Goal: Information Seeking & Learning: Learn about a topic

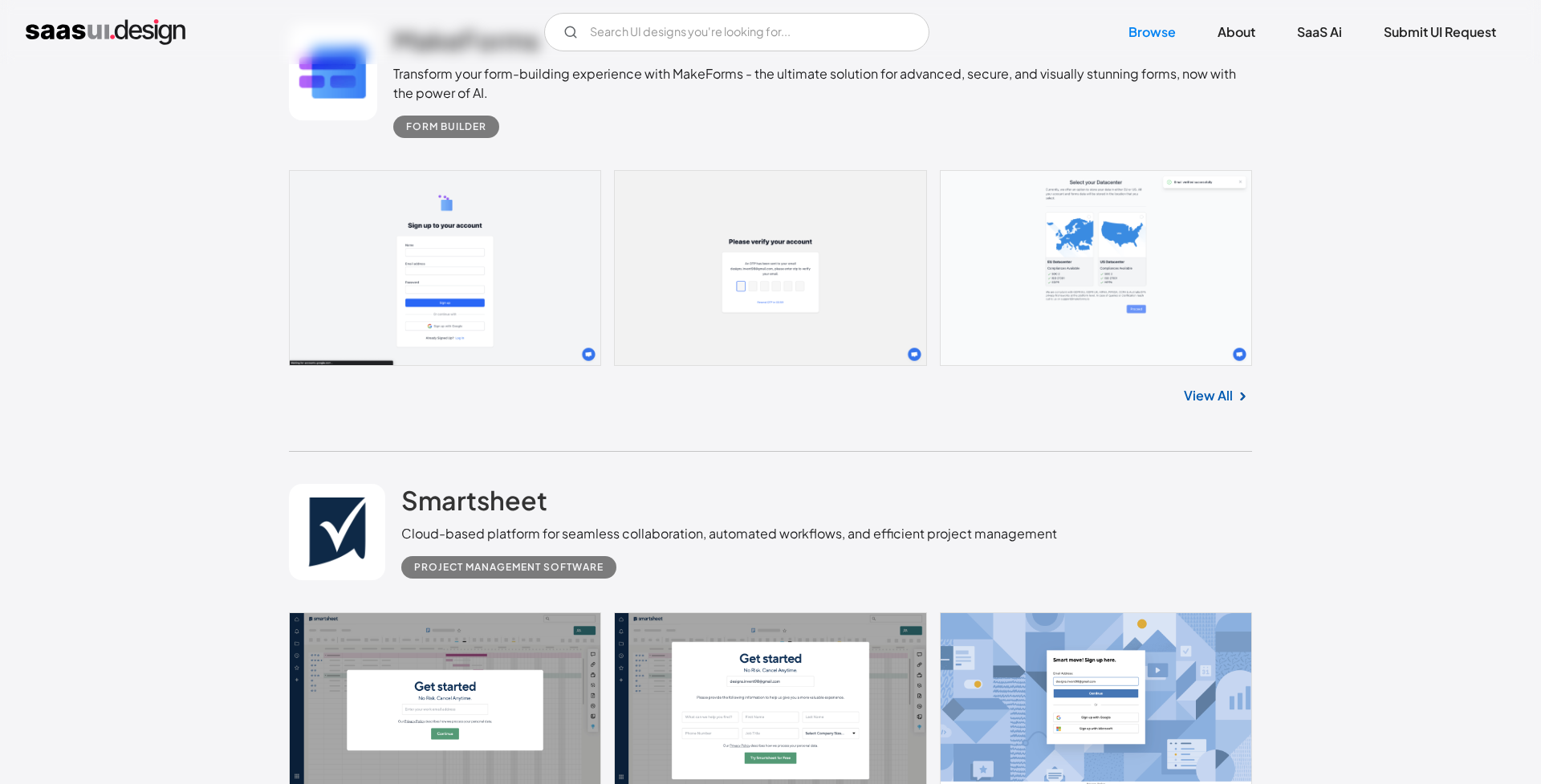
scroll to position [6513, 0]
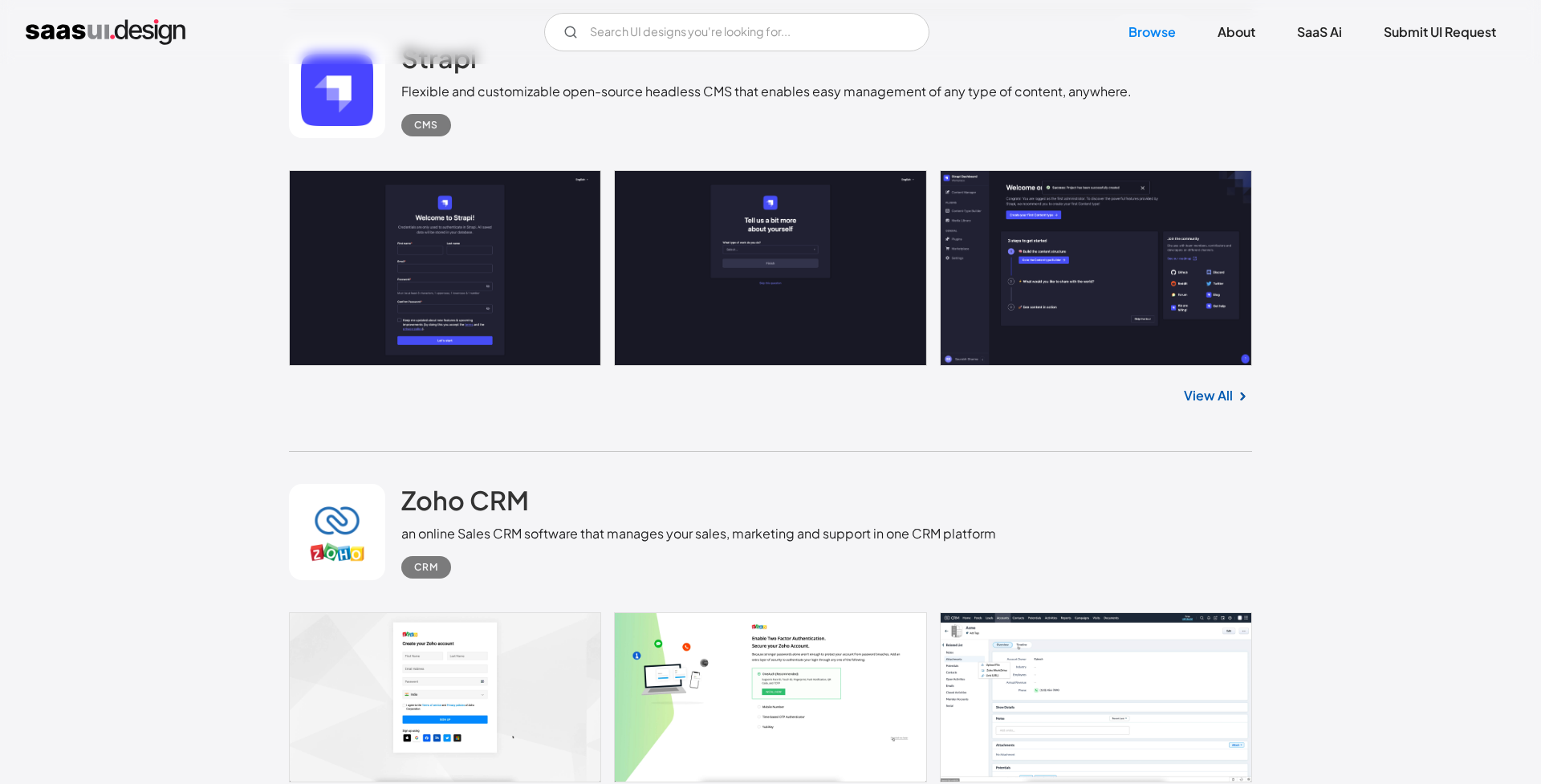
scroll to position [4405, 0]
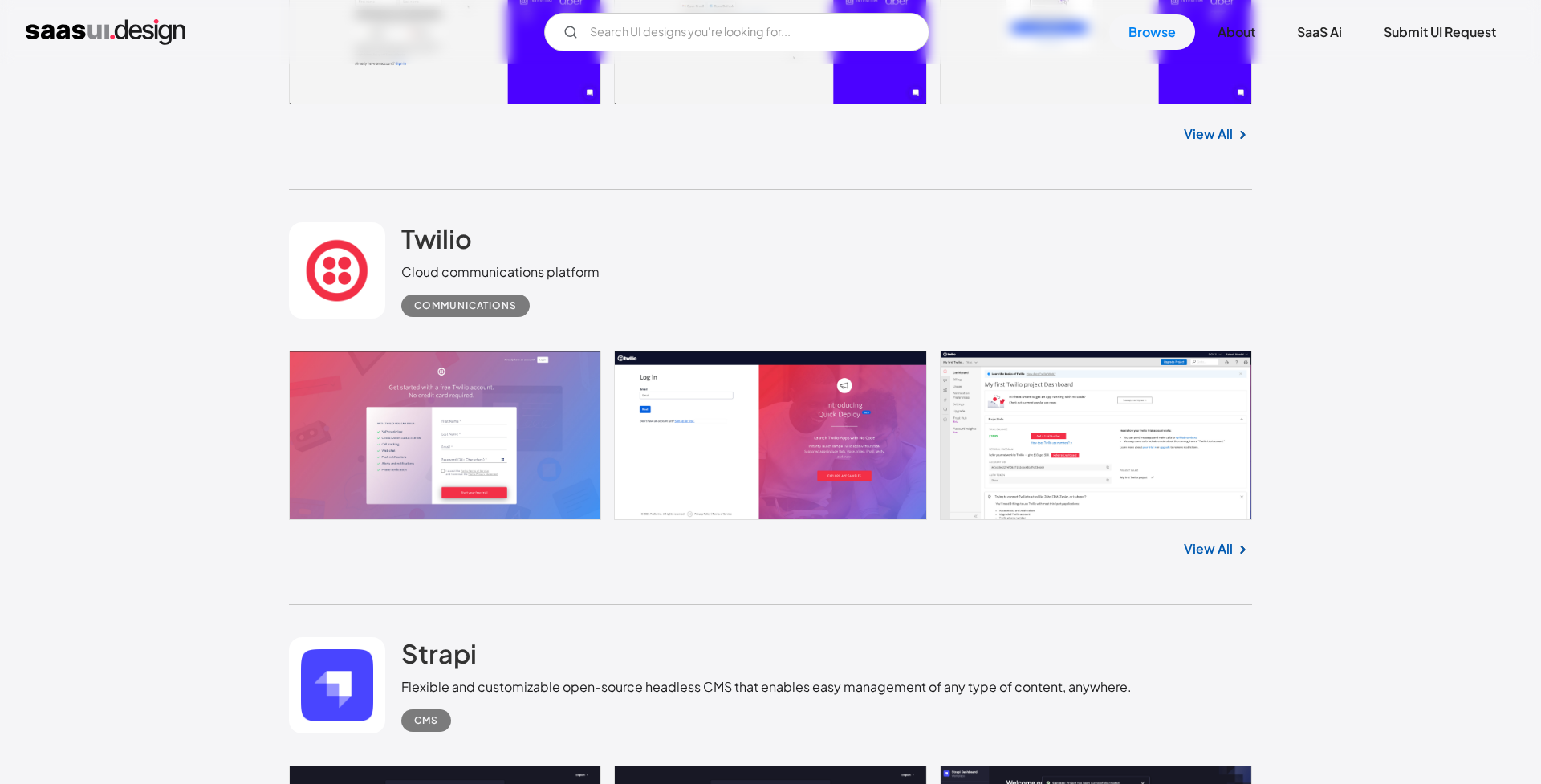
scroll to position [3635, 0]
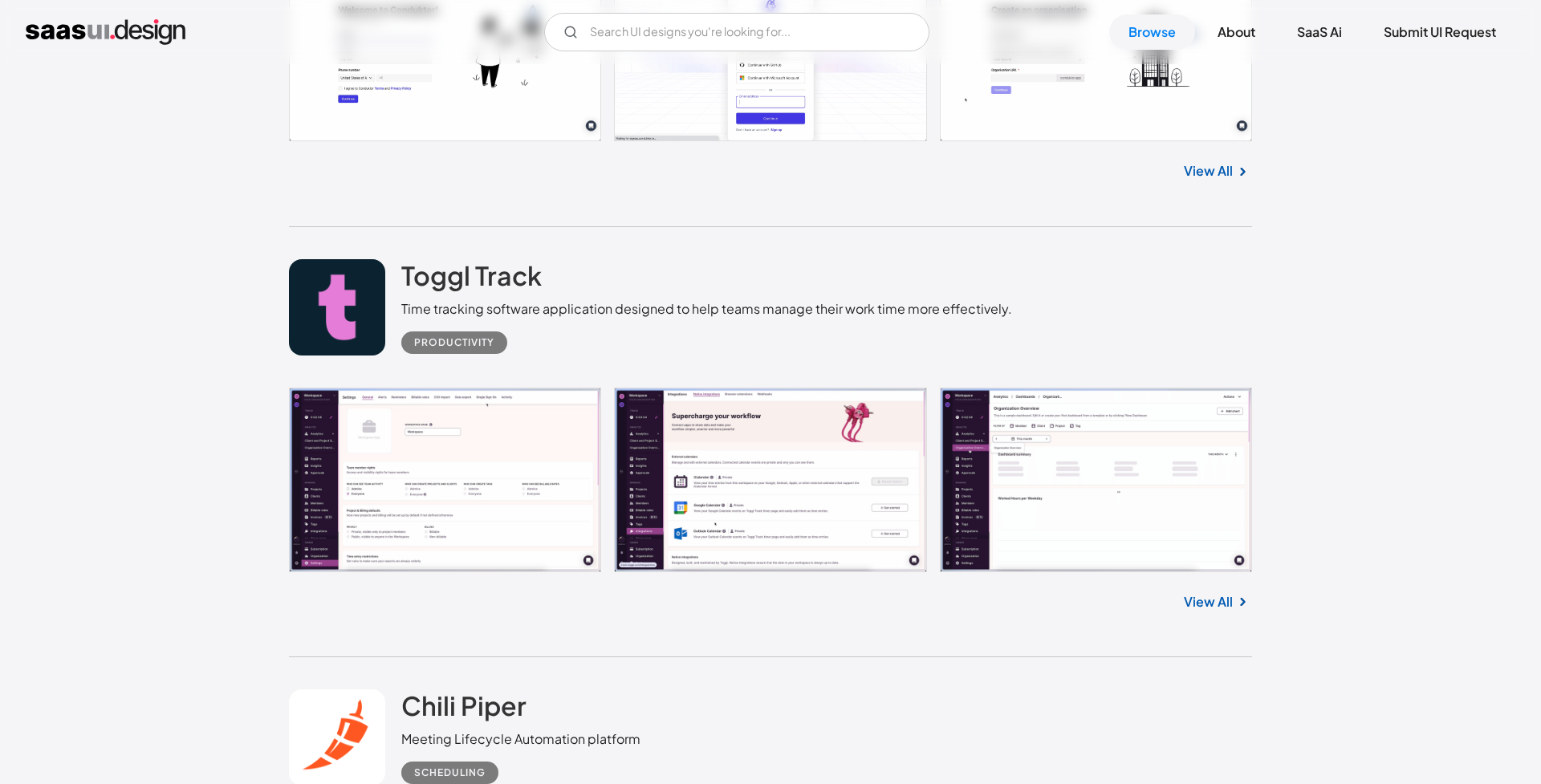
scroll to position [9406, 0]
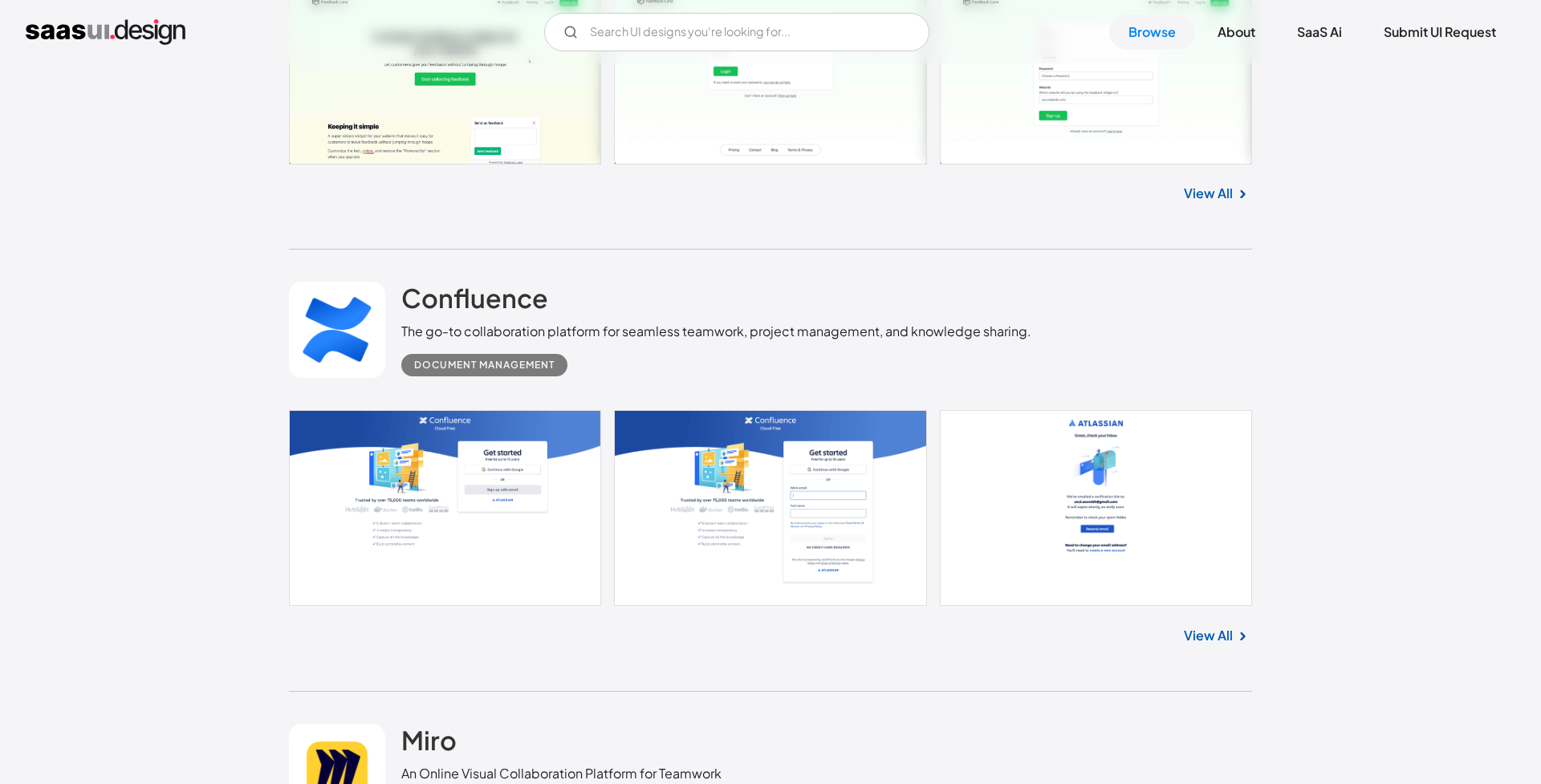
scroll to position [18379, 0]
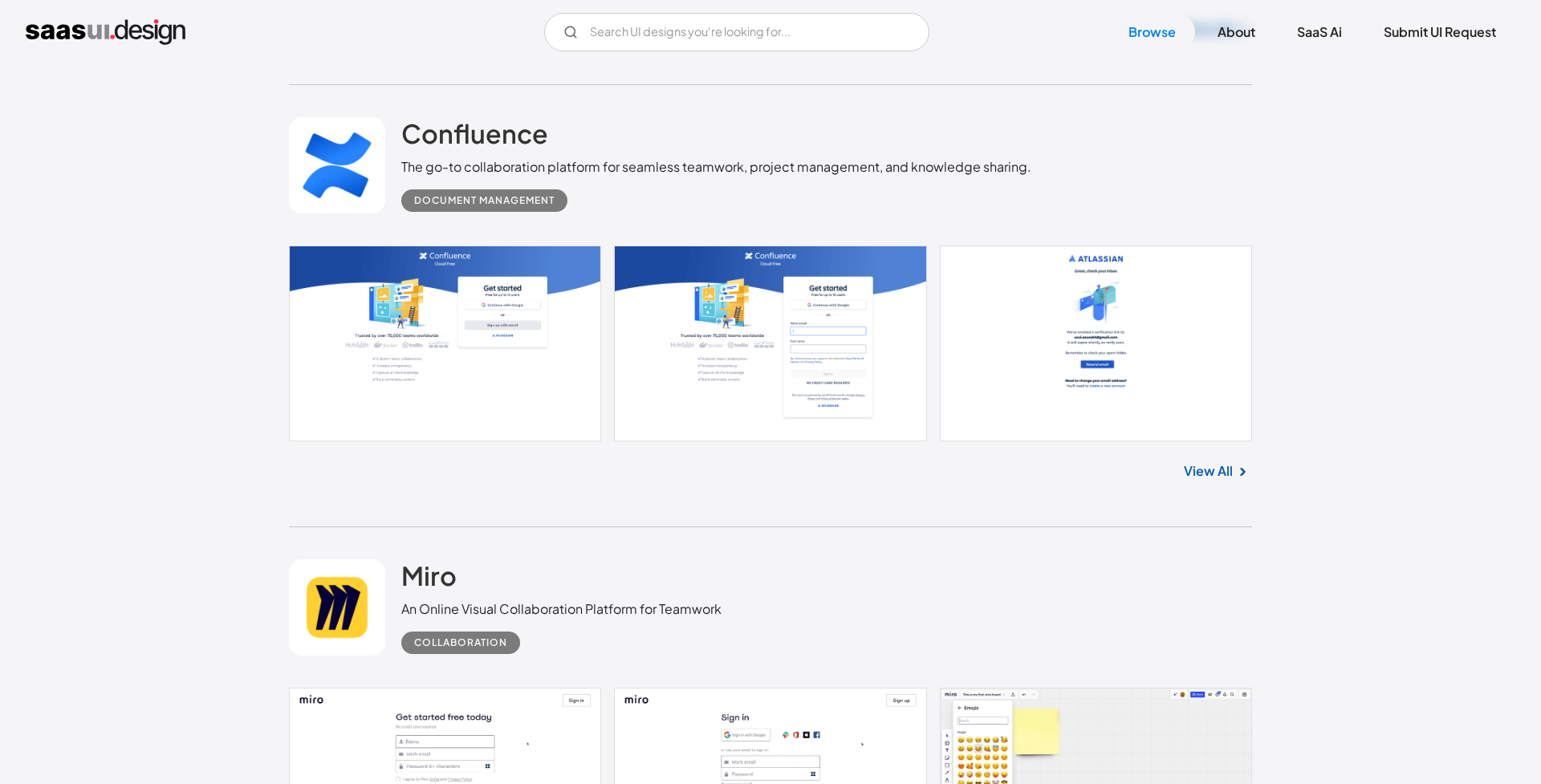
scroll to position [18700, 0]
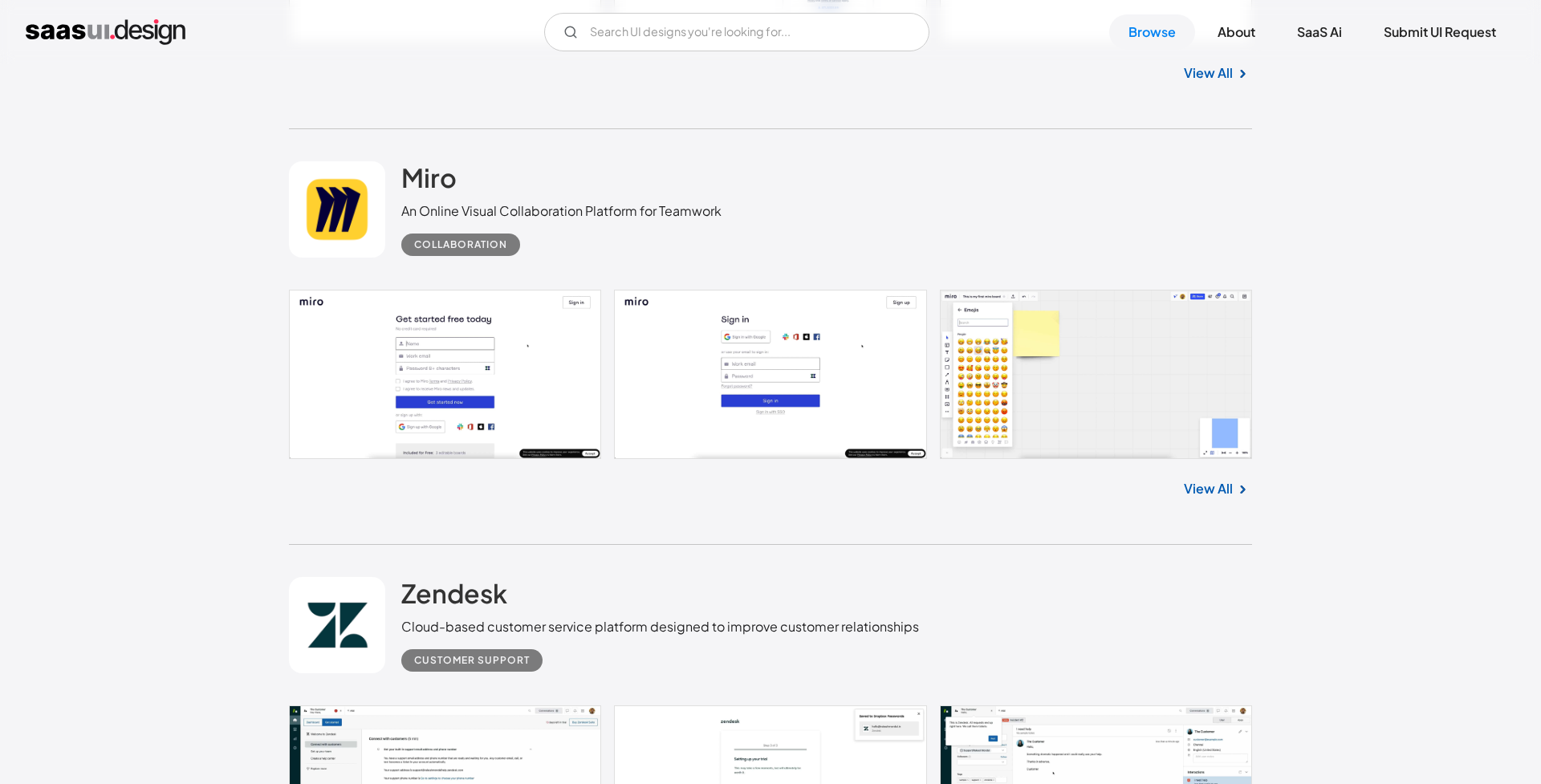
scroll to position [19399, 0]
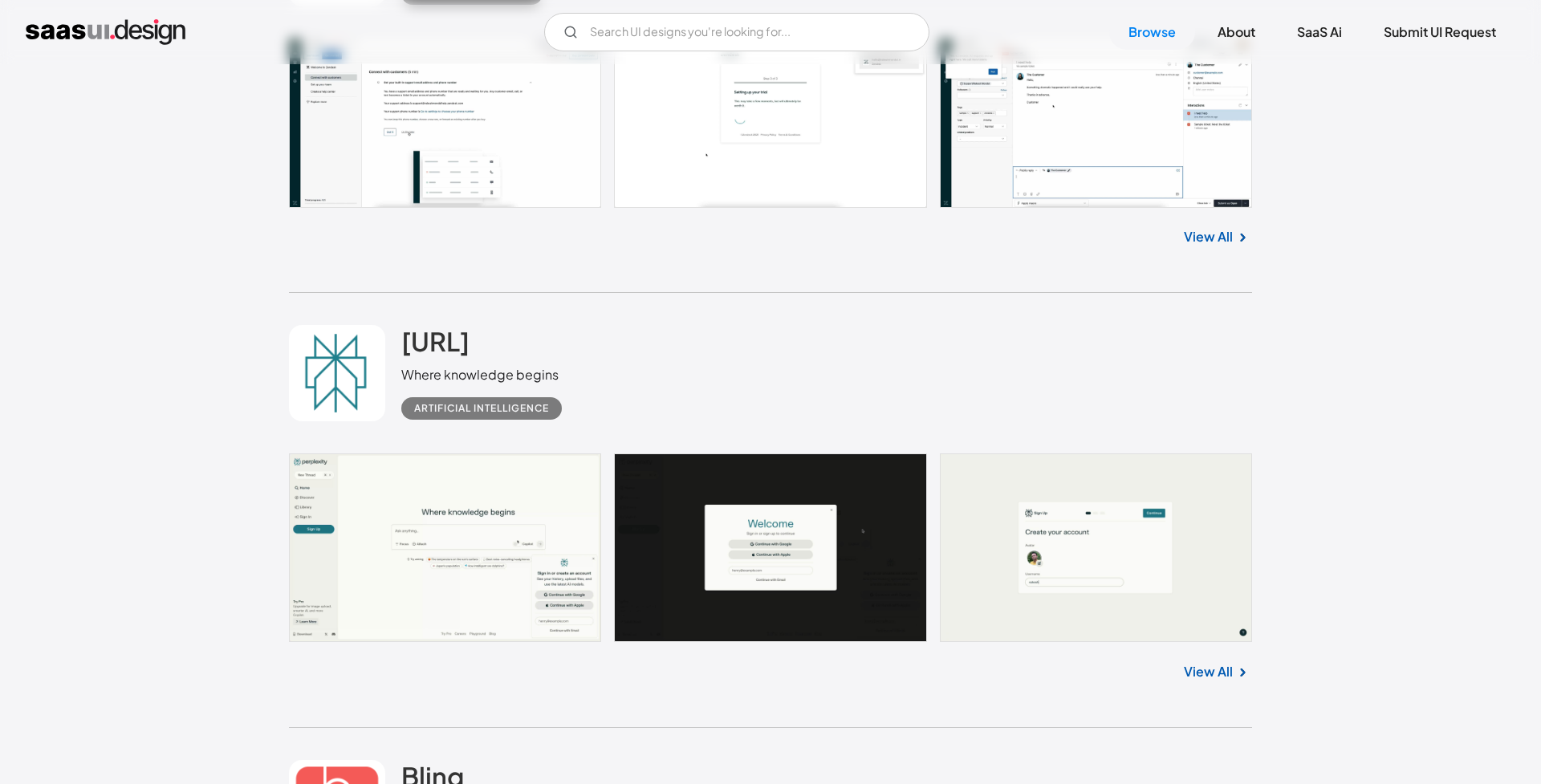
scroll to position [19789, 0]
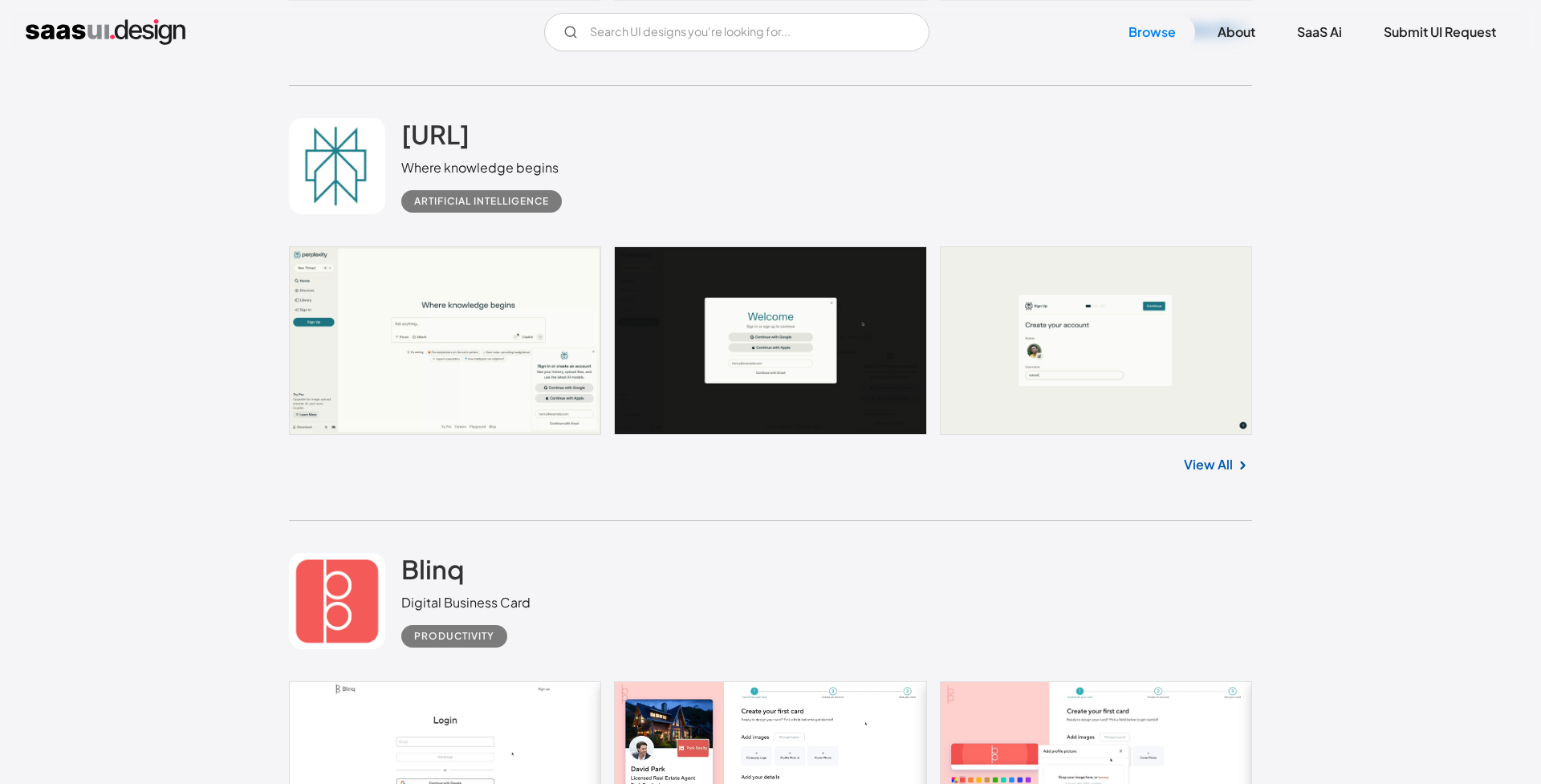
scroll to position [20201, 0]
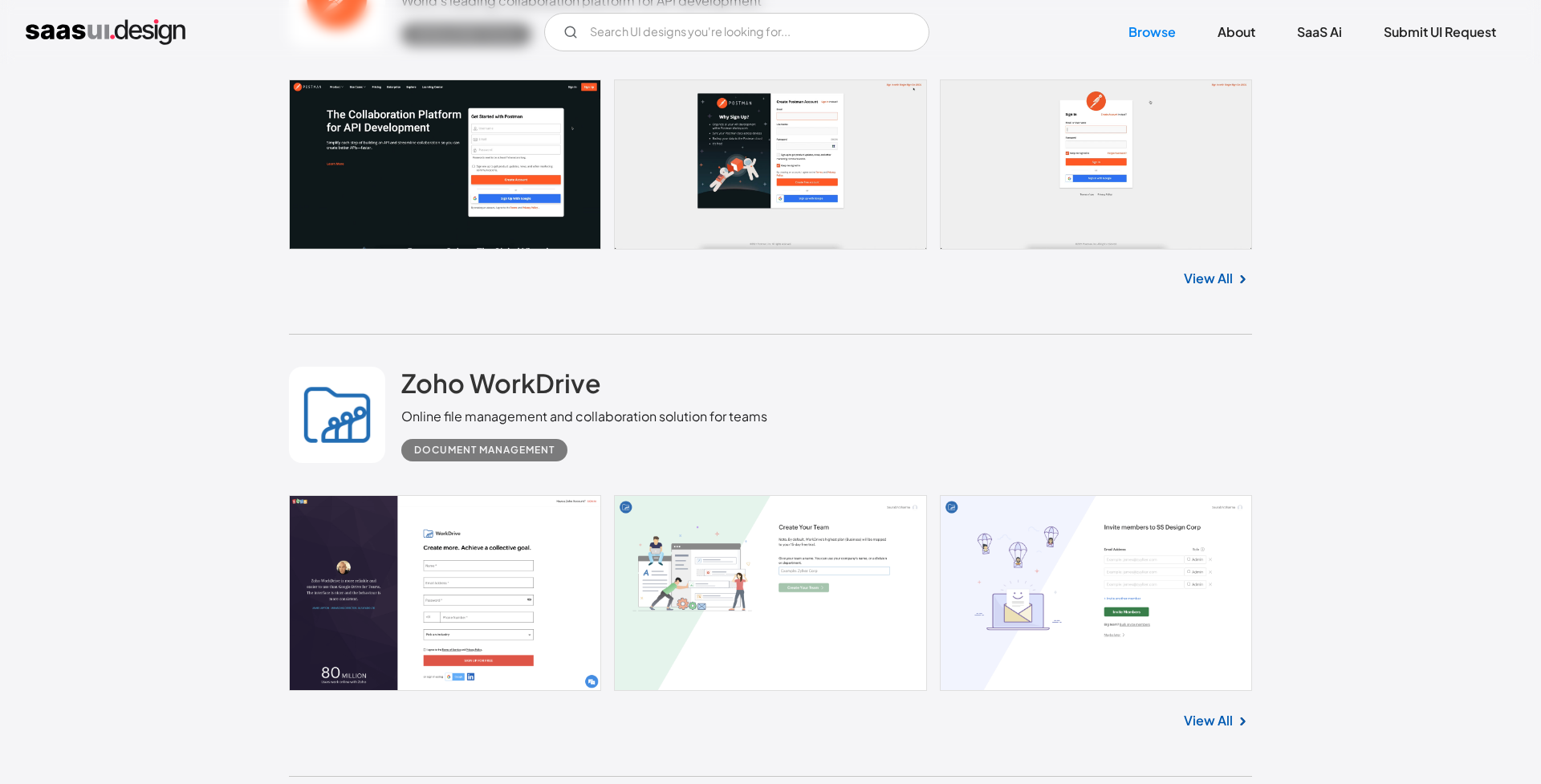
scroll to position [22030, 0]
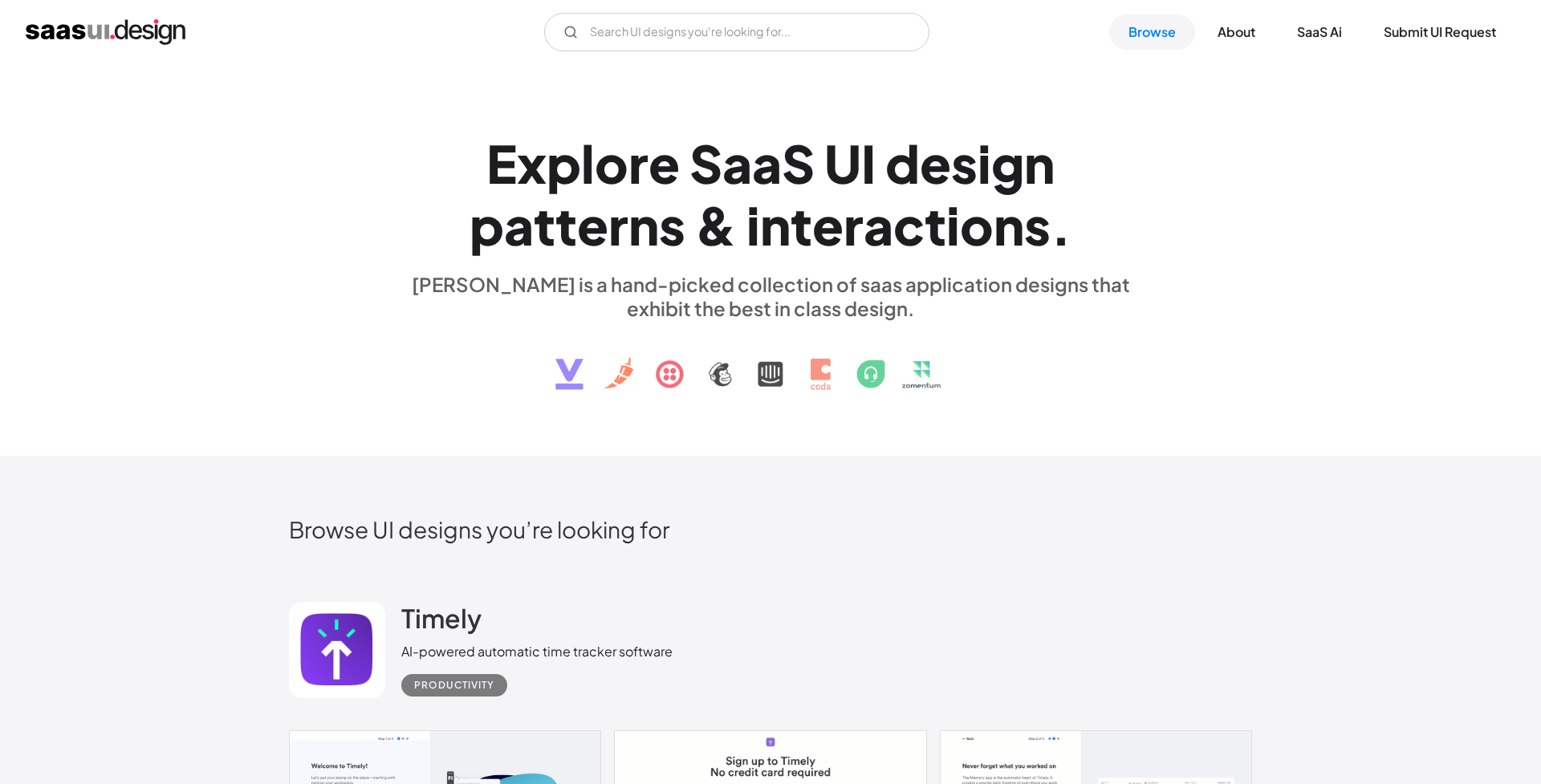
scroll to position [0, 0]
drag, startPoint x: 453, startPoint y: 524, endPoint x: 723, endPoint y: 563, distance: 272.8
click at [723, 563] on div "Browse UI designs you’re looking for" at bounding box center [770, 543] width 964 height 54
click at [796, 26] on input "Email Form" at bounding box center [736, 31] width 385 height 38
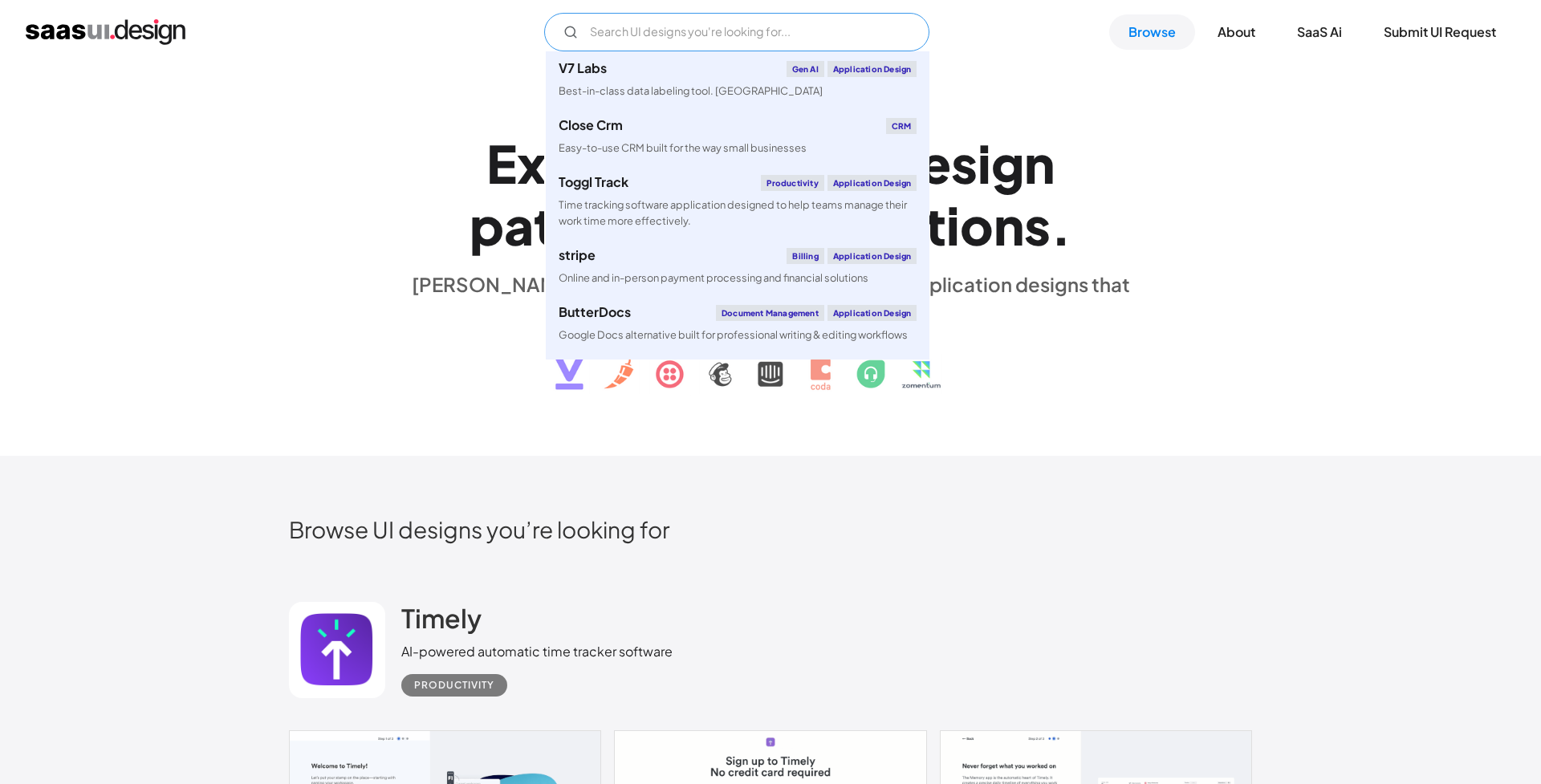
type input "n"
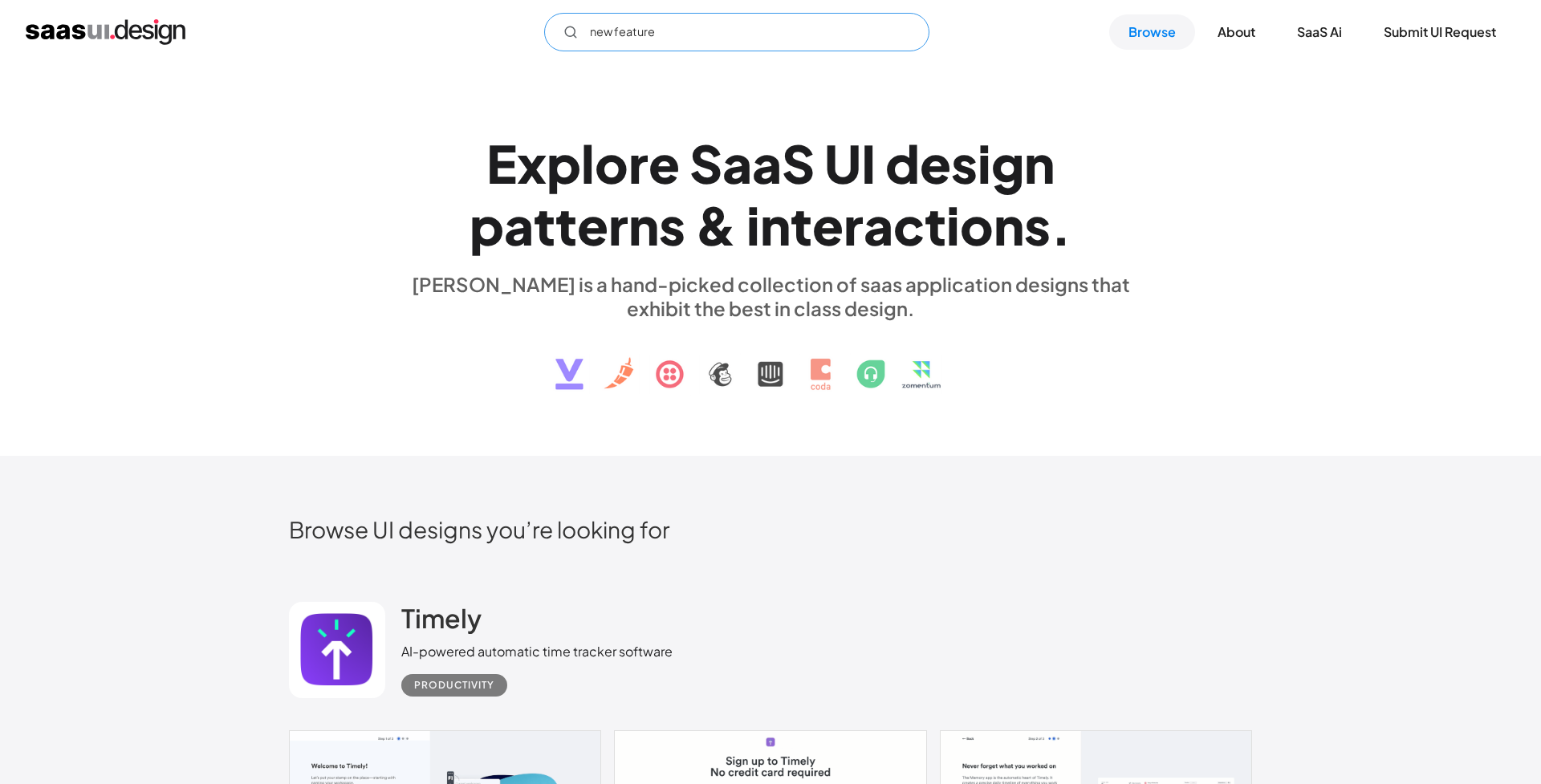
click at [637, 36] on input "new feature" at bounding box center [736, 31] width 385 height 38
click at [697, 20] on input "new feature" at bounding box center [736, 31] width 385 height 38
click at [628, 35] on input "new feature" at bounding box center [736, 31] width 385 height 38
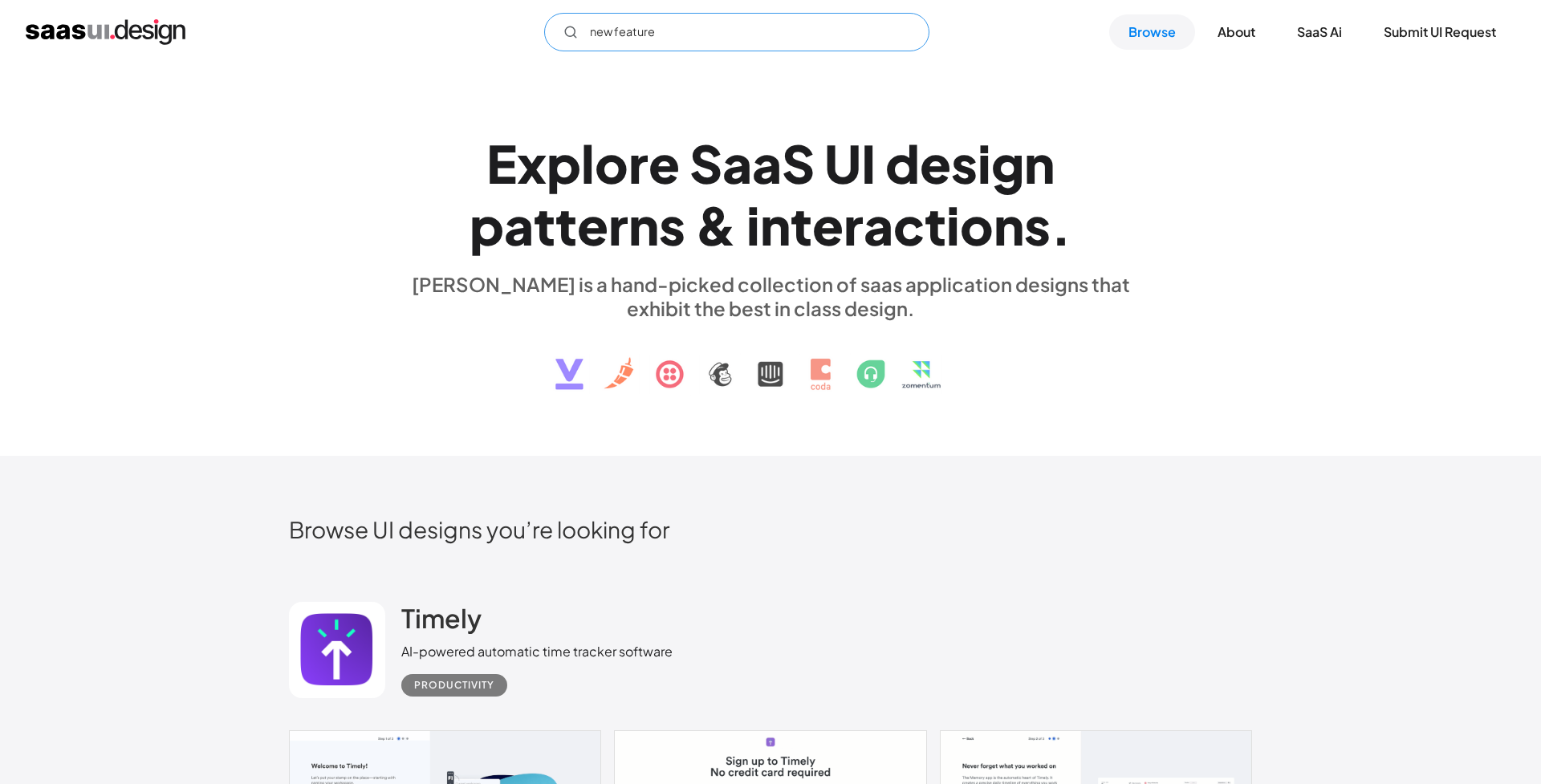
click at [628, 35] on input "new feature" at bounding box center [736, 31] width 385 height 38
type input "onboard"
click at [726, 35] on input "onboard" at bounding box center [736, 31] width 385 height 38
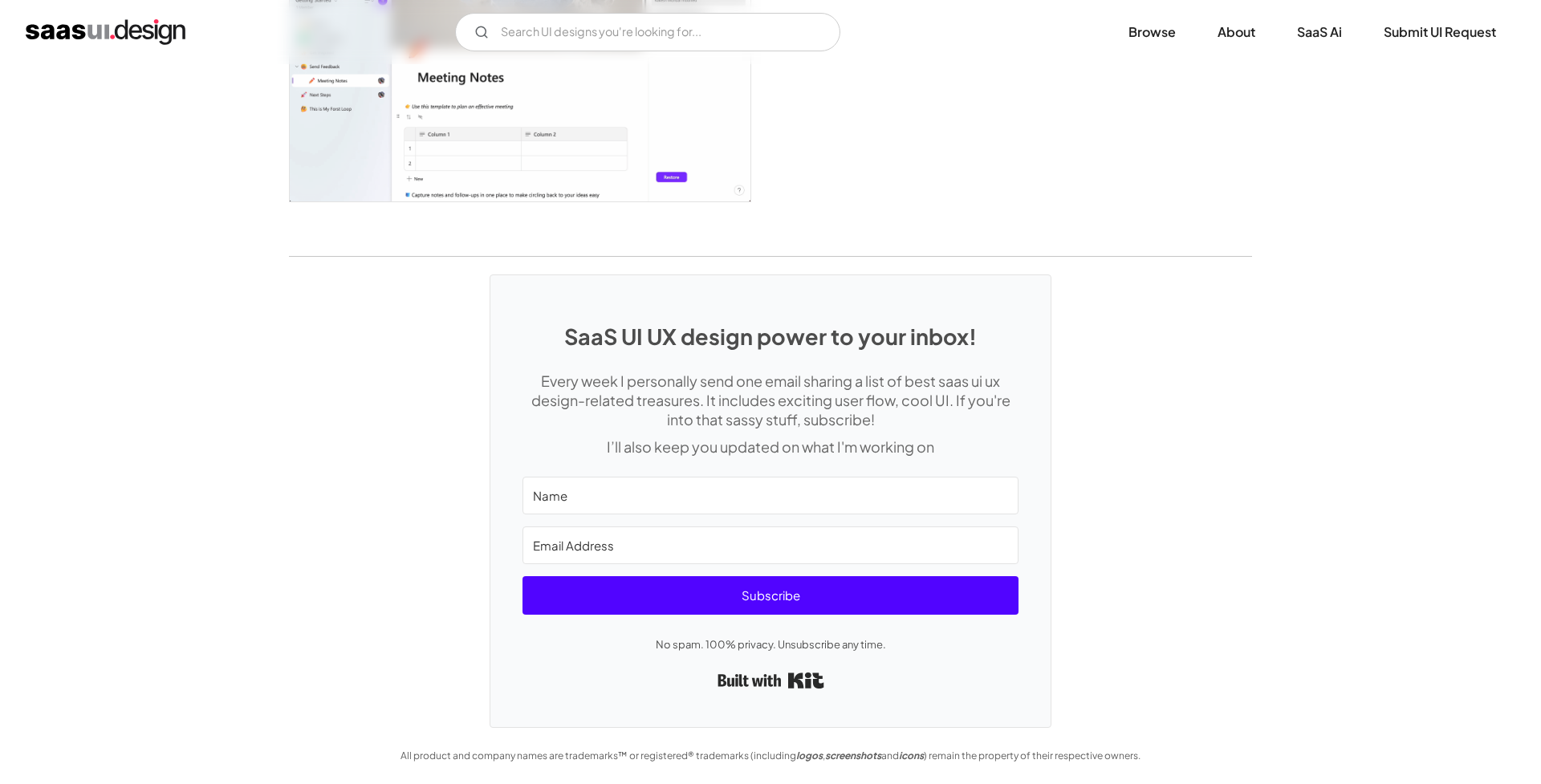
scroll to position [4261, 0]
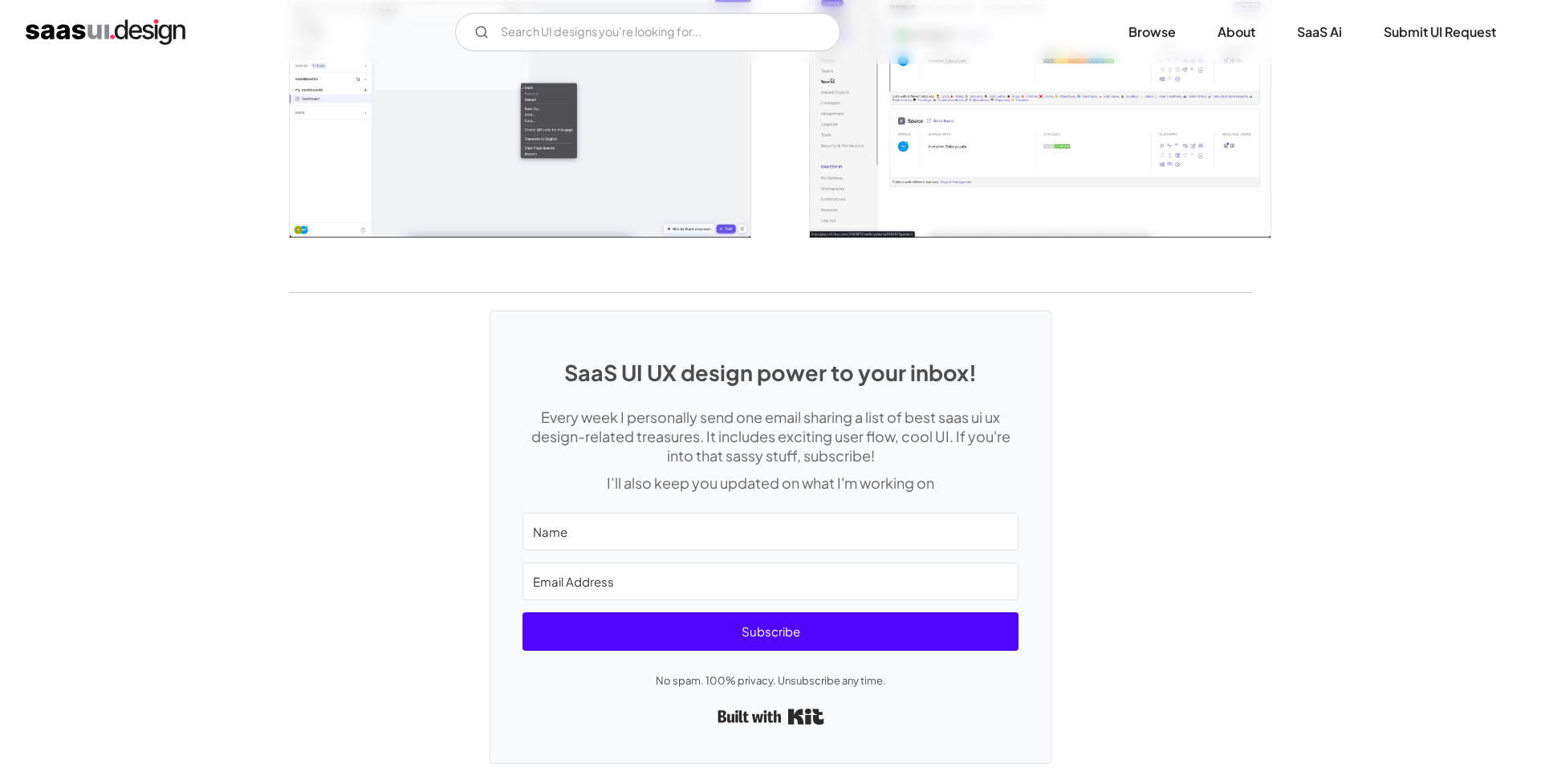
scroll to position [3555, 0]
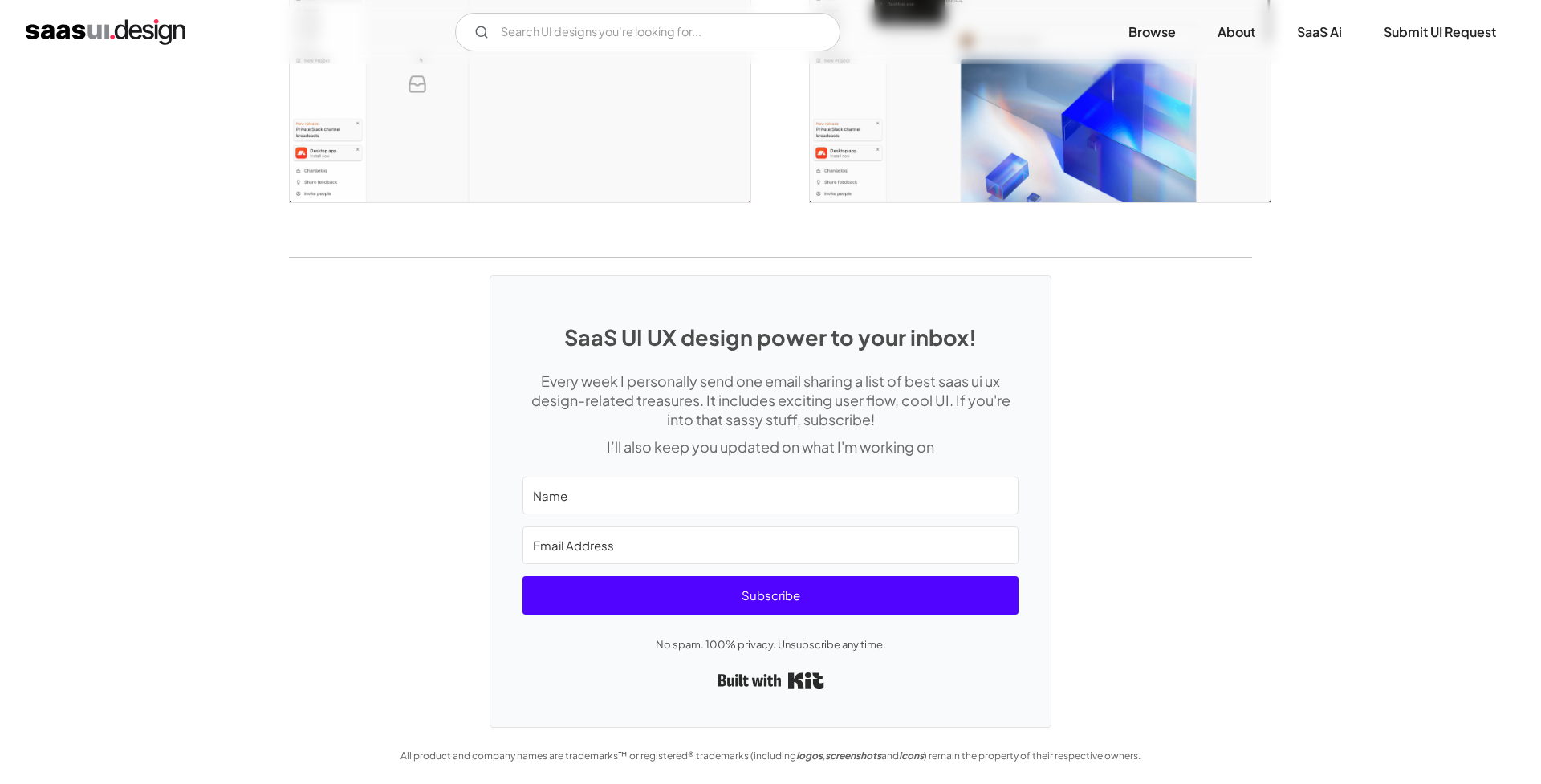
scroll to position [3614, 0]
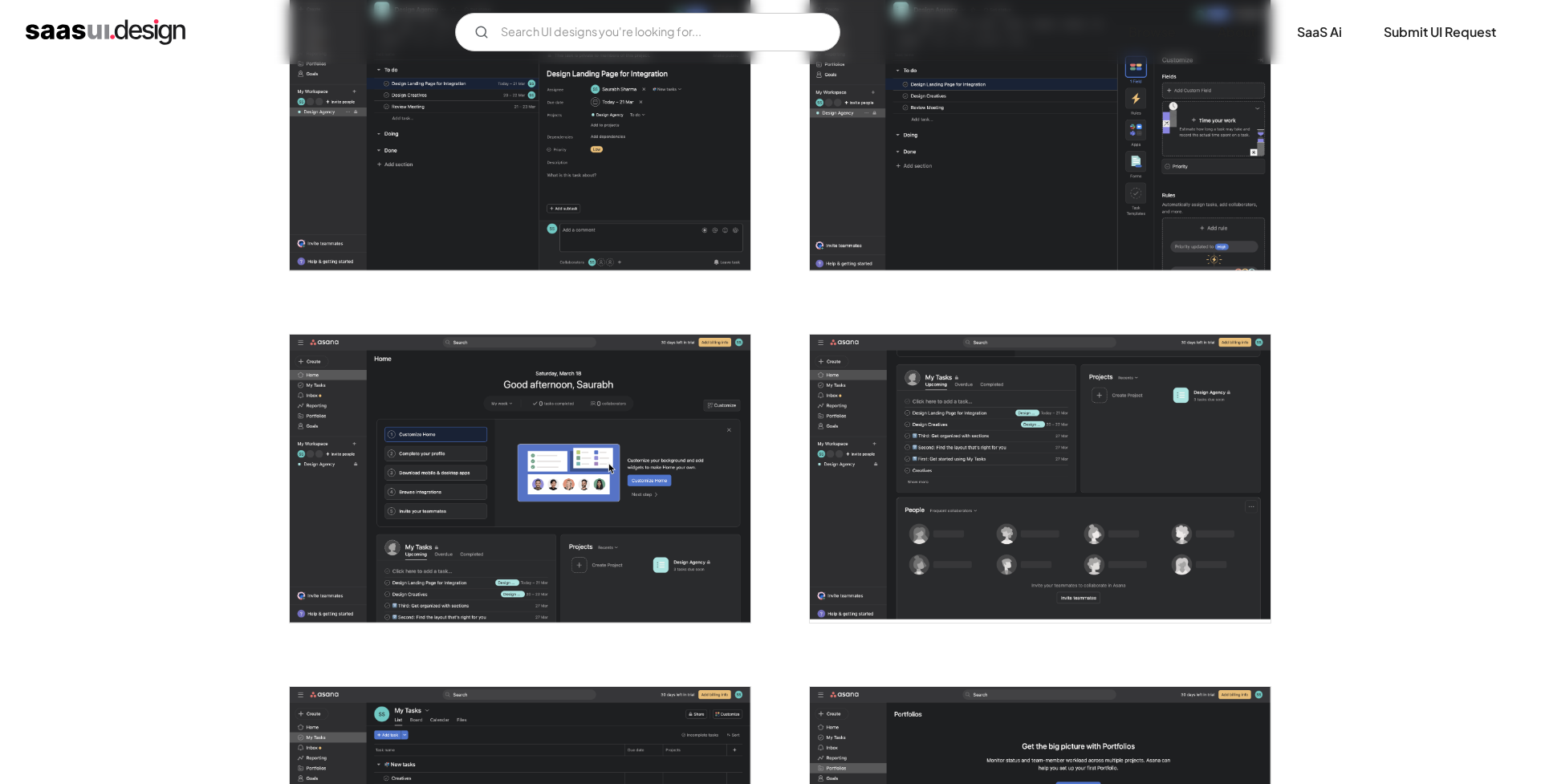
scroll to position [3102, 0]
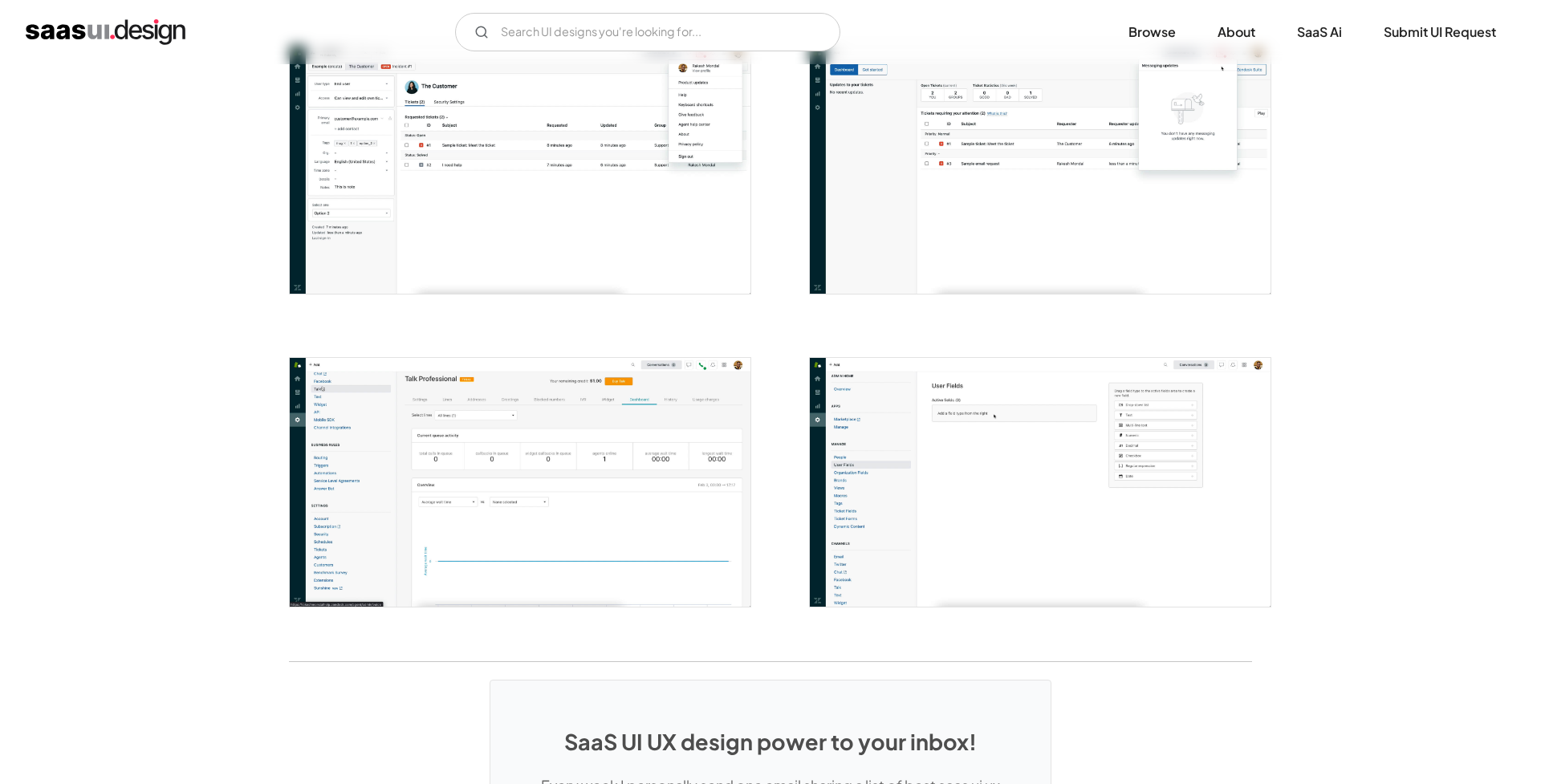
scroll to position [3099, 0]
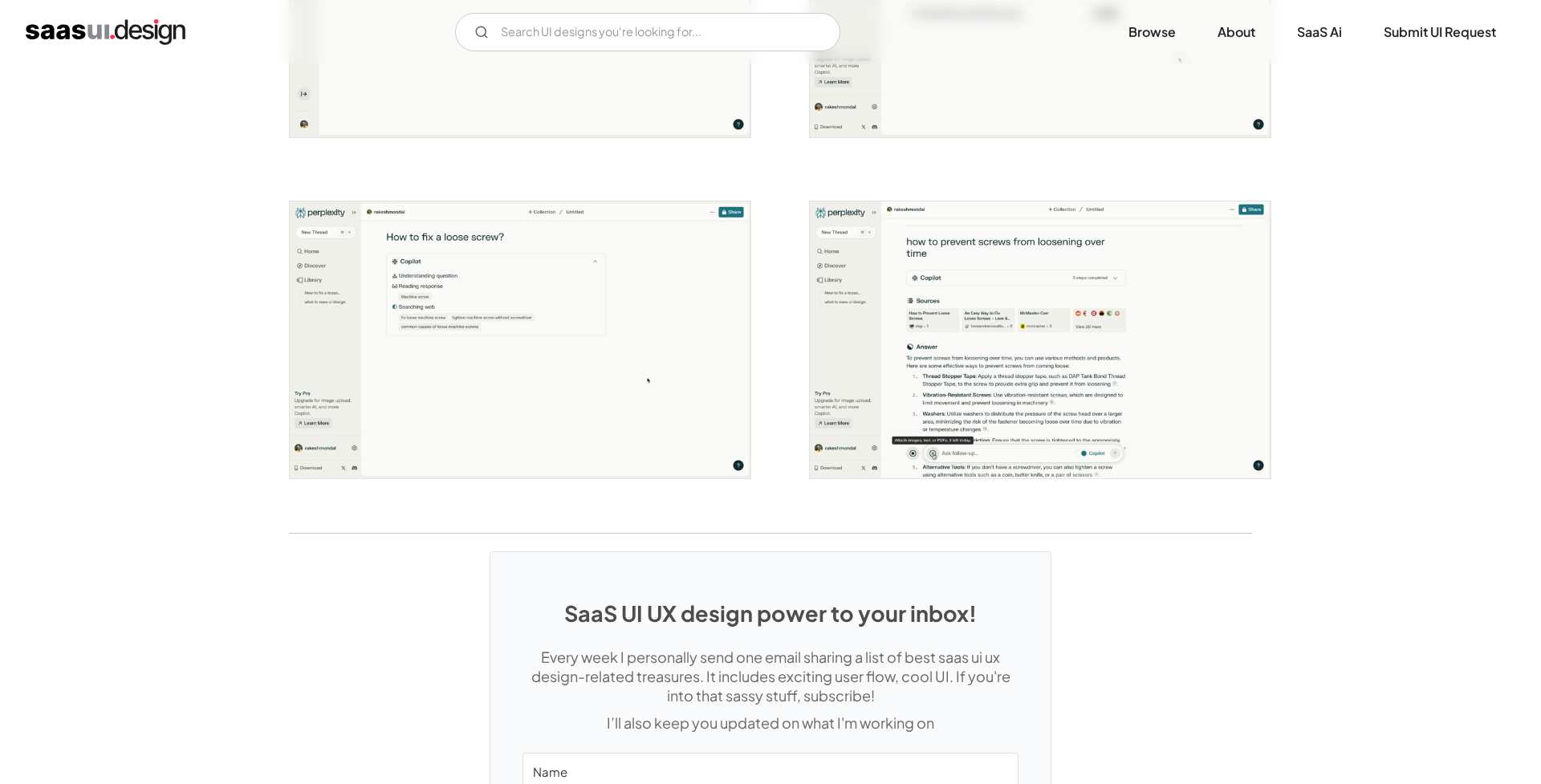
scroll to position [3102, 0]
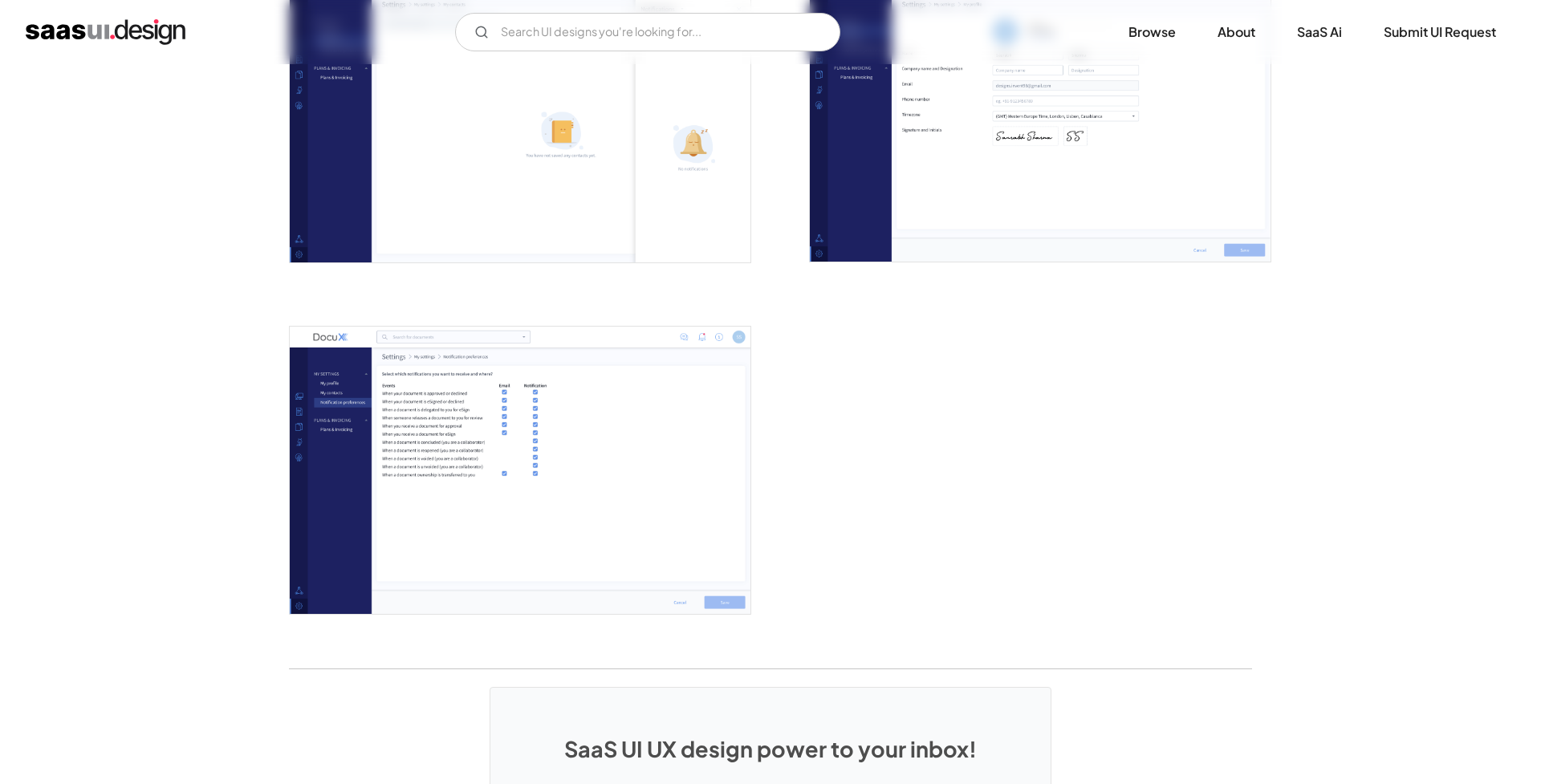
scroll to position [3662, 0]
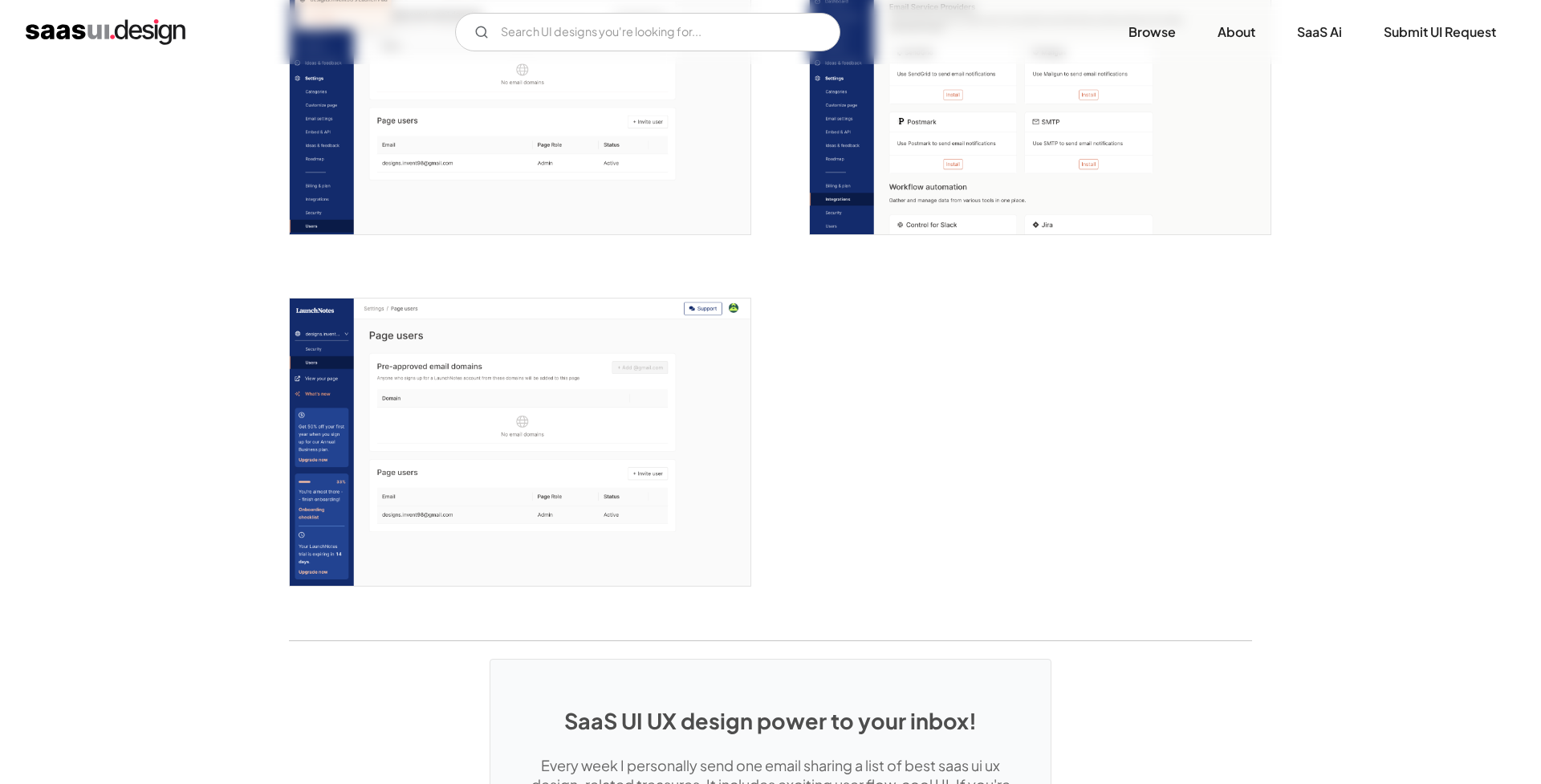
scroll to position [4535, 0]
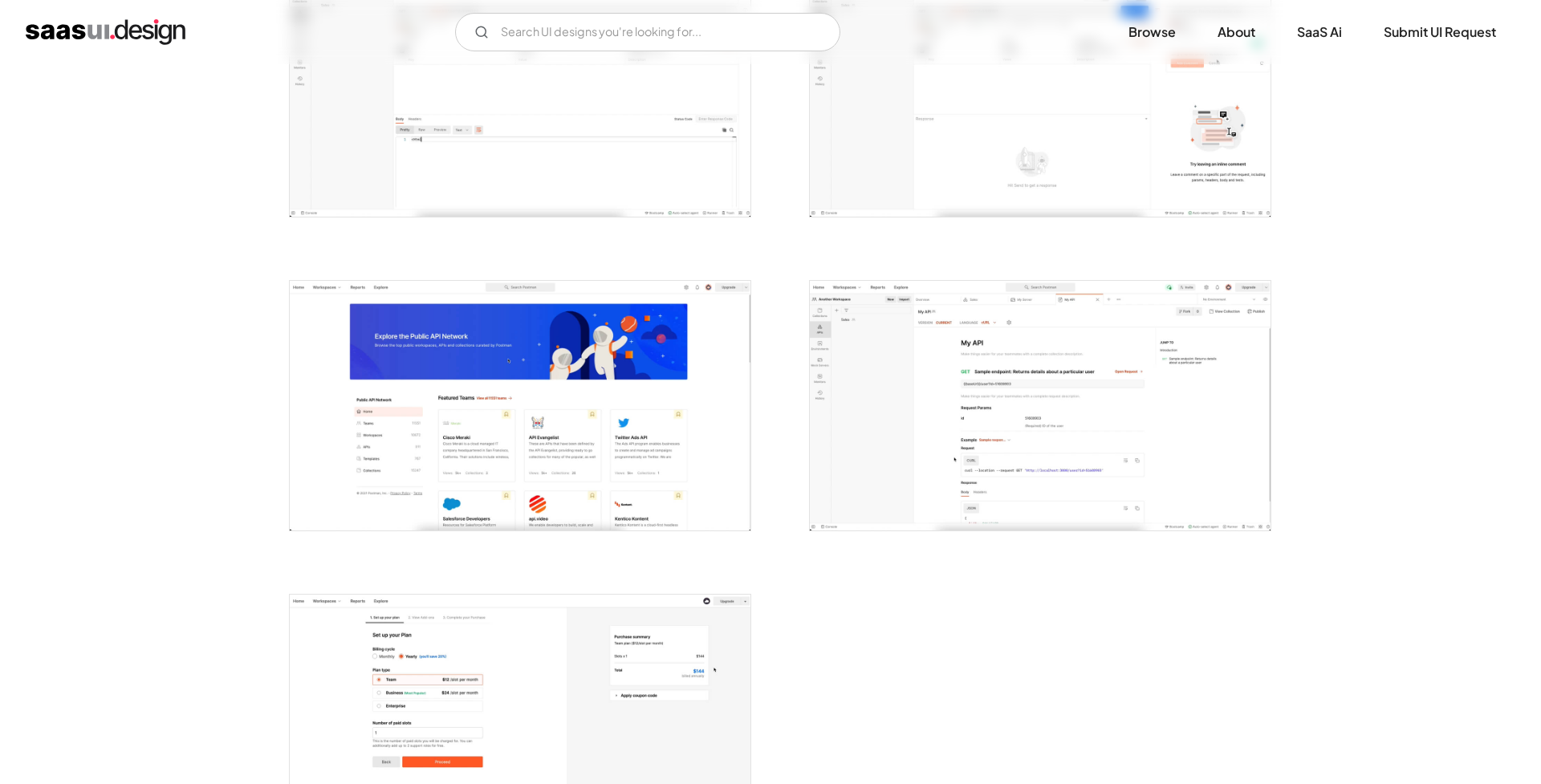
scroll to position [3717, 0]
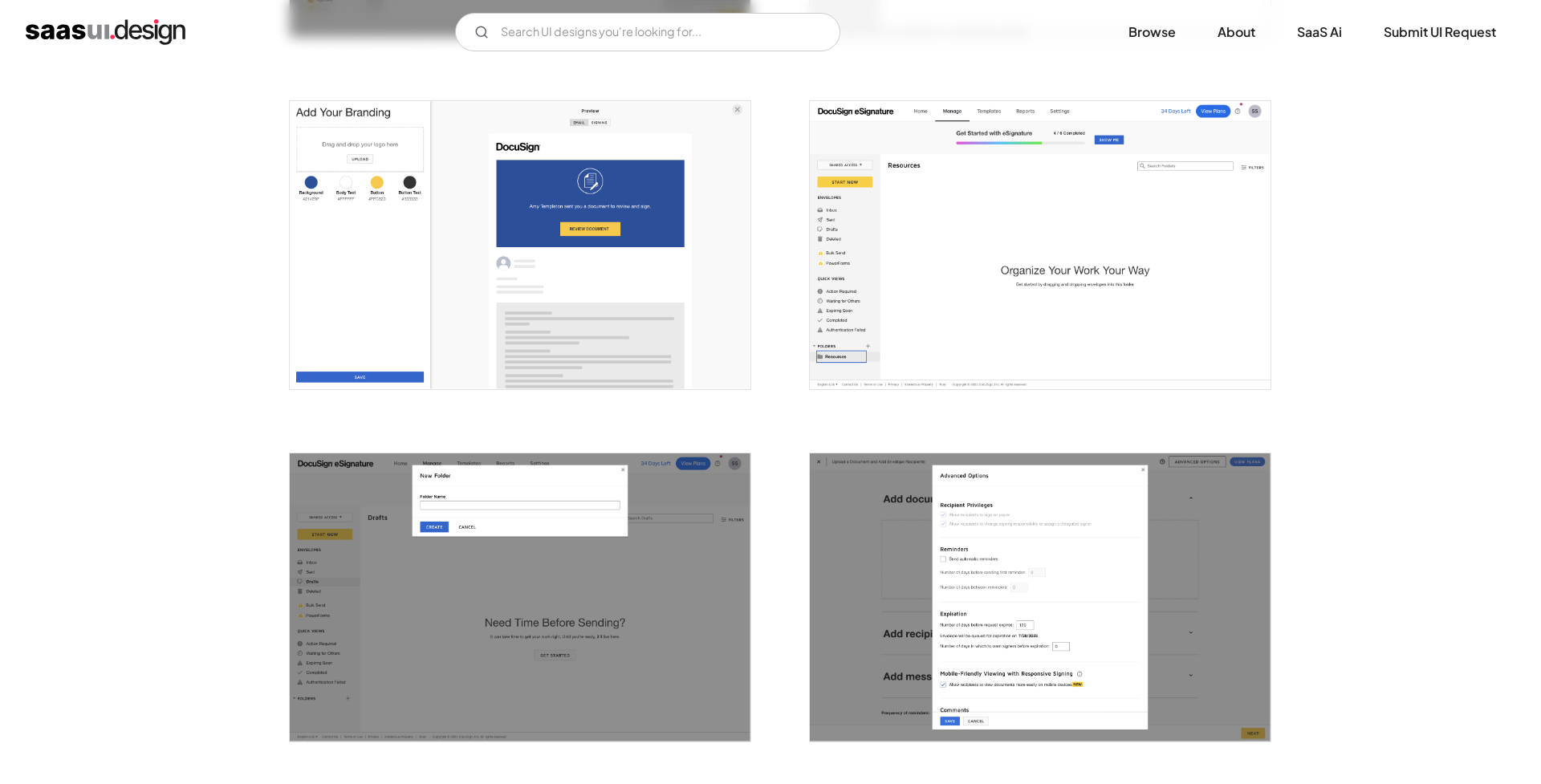
scroll to position [3849, 0]
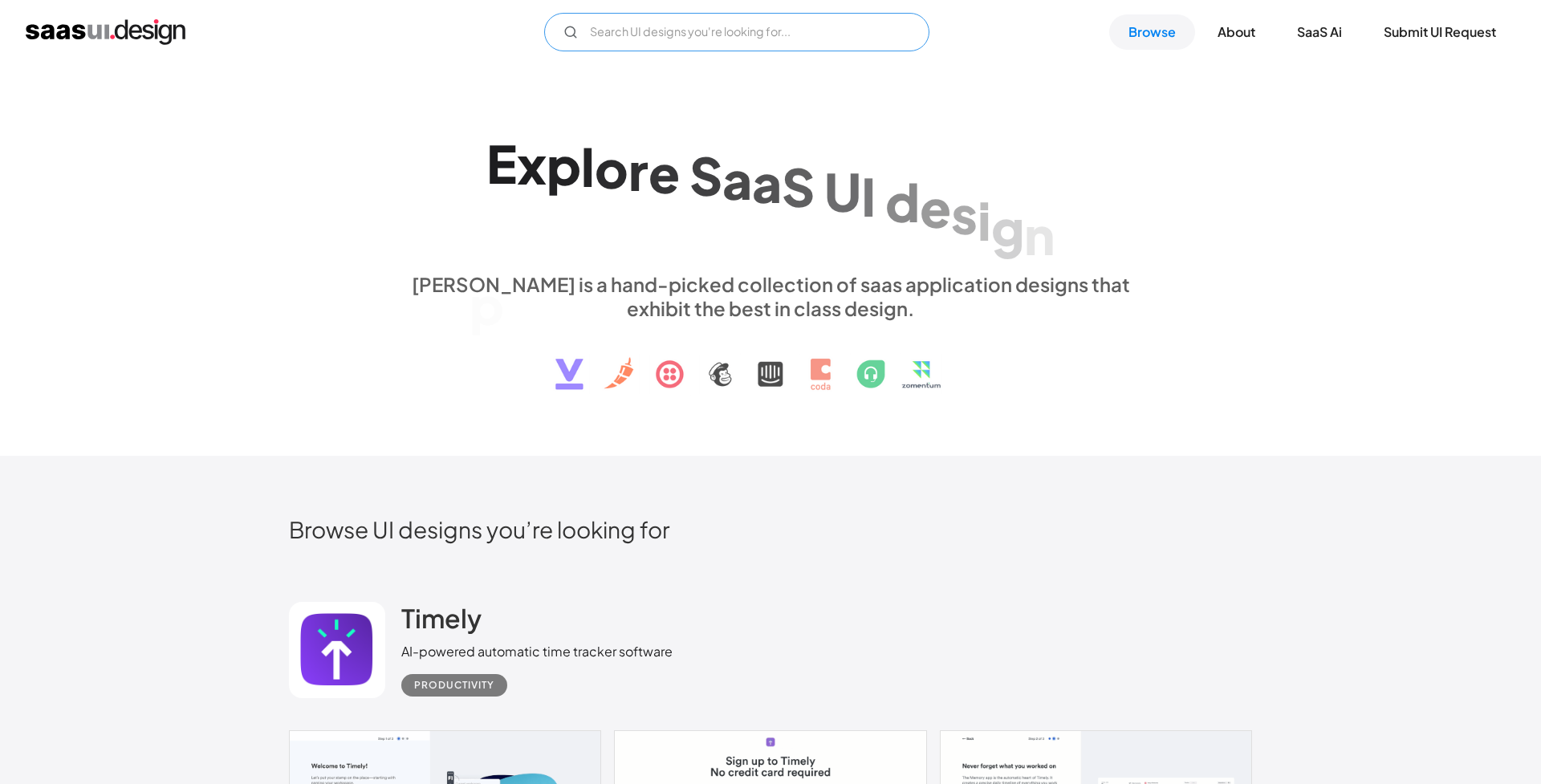
click at [808, 36] on input "Email Form" at bounding box center [736, 31] width 385 height 38
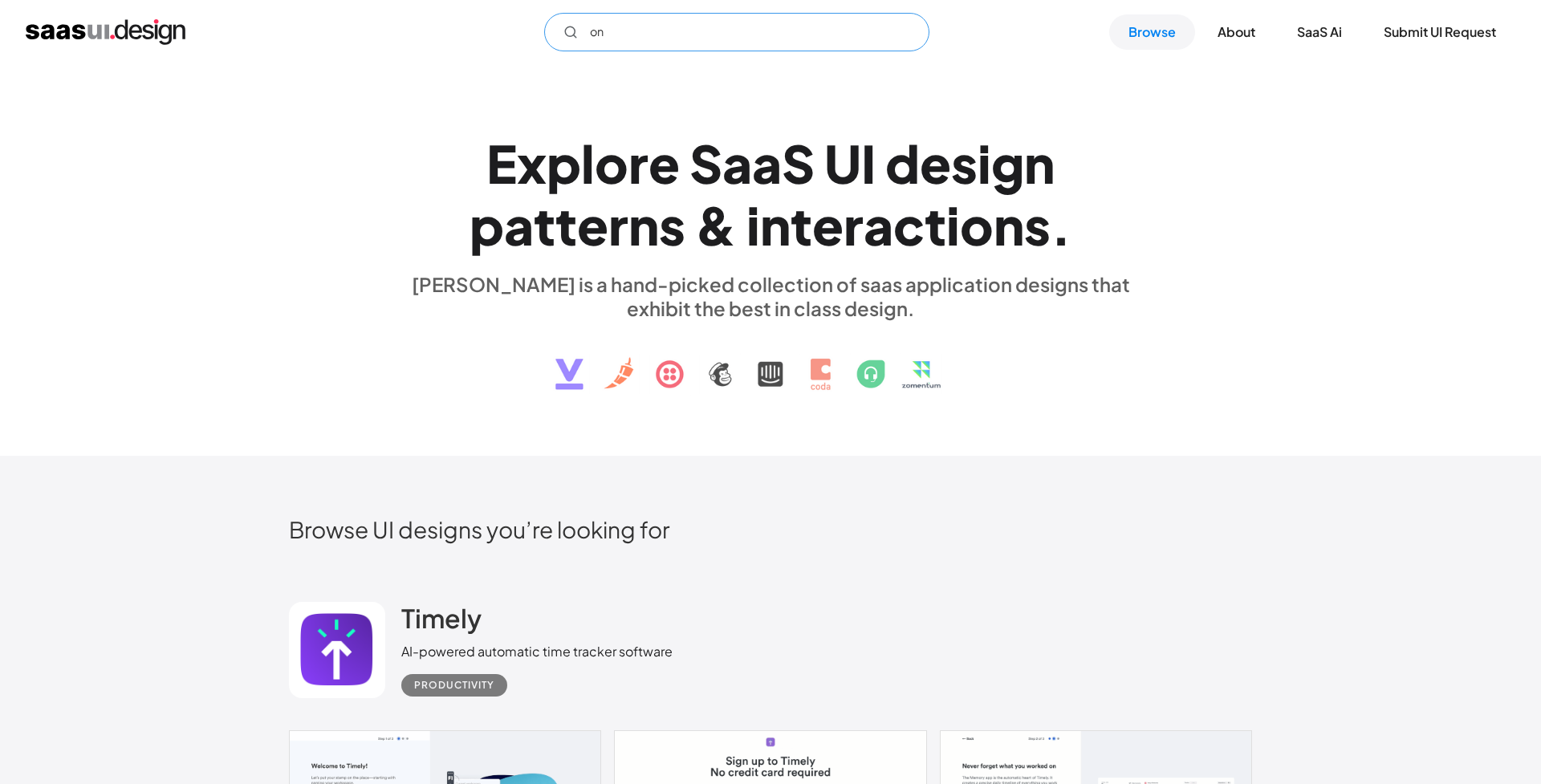
type input "o"
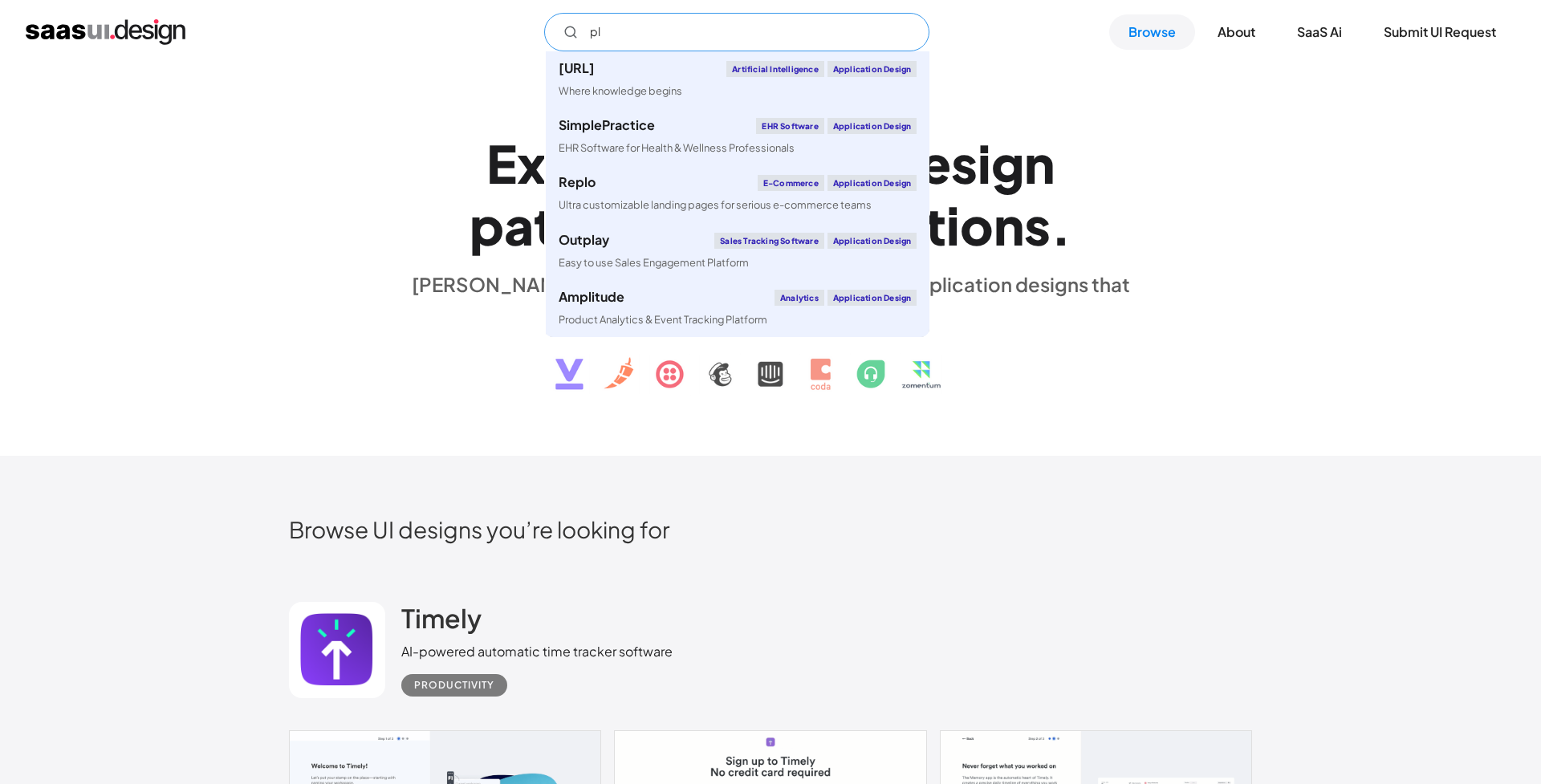
type input "p"
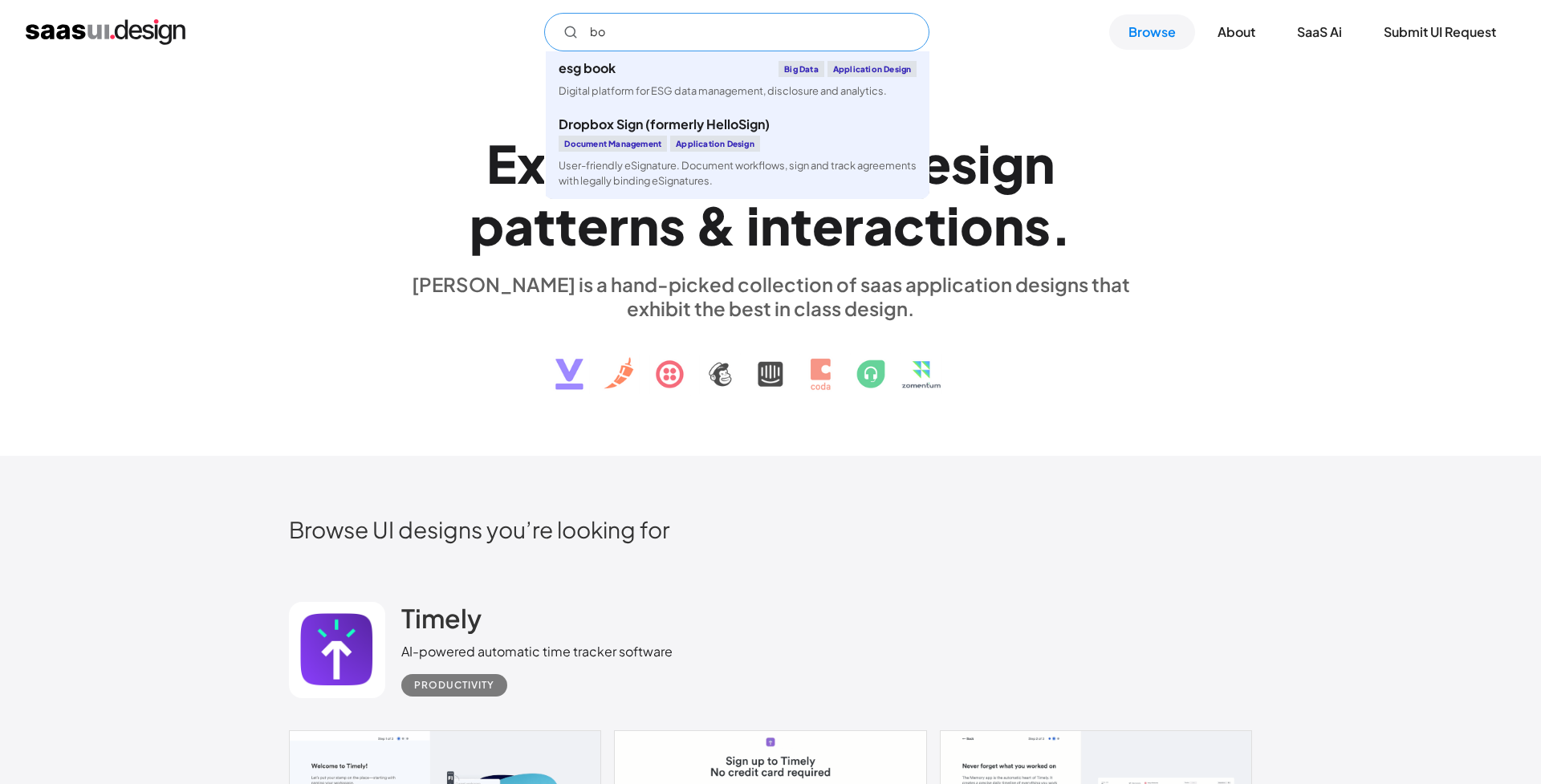
type input "b"
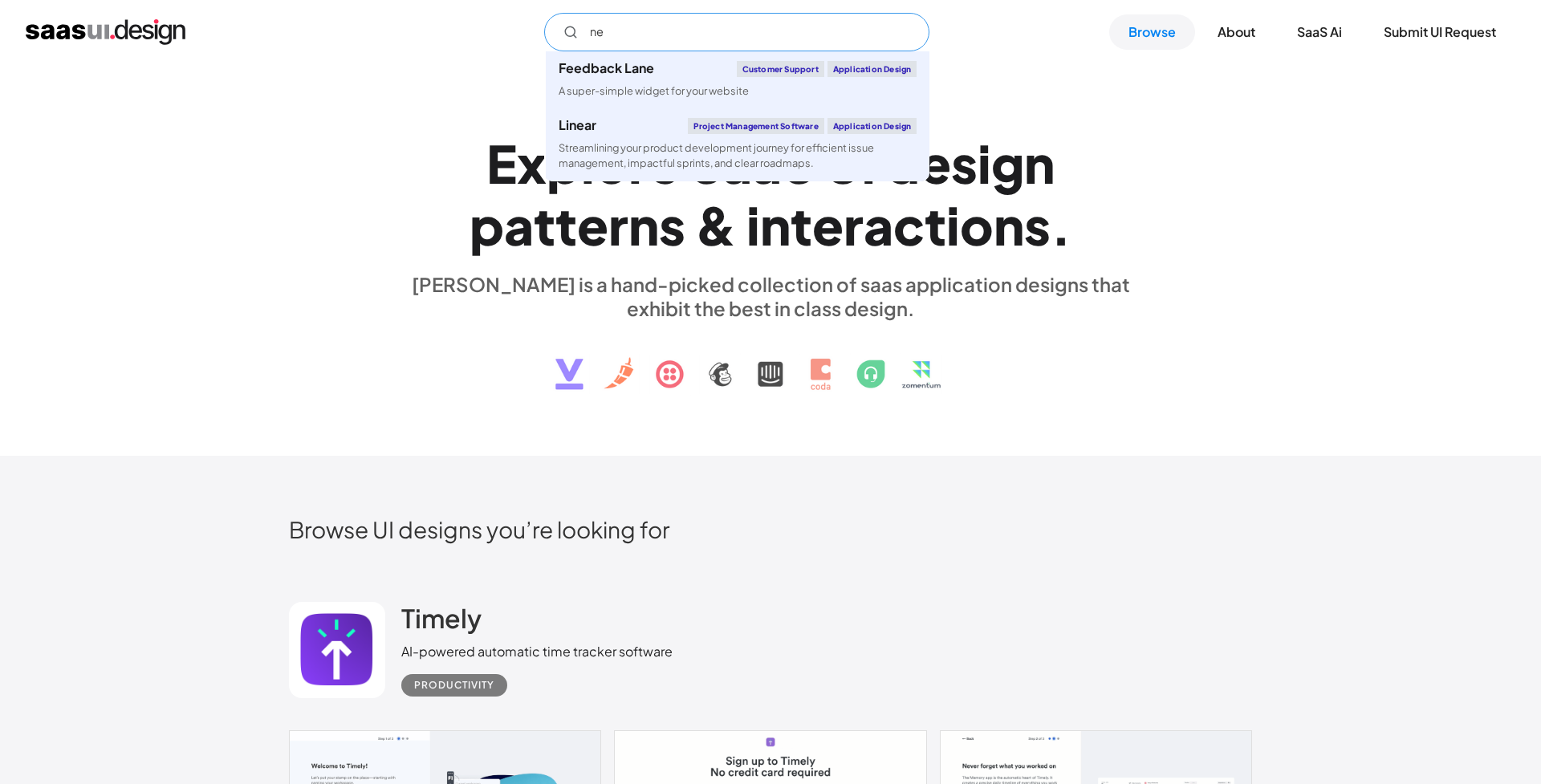
type input "new"
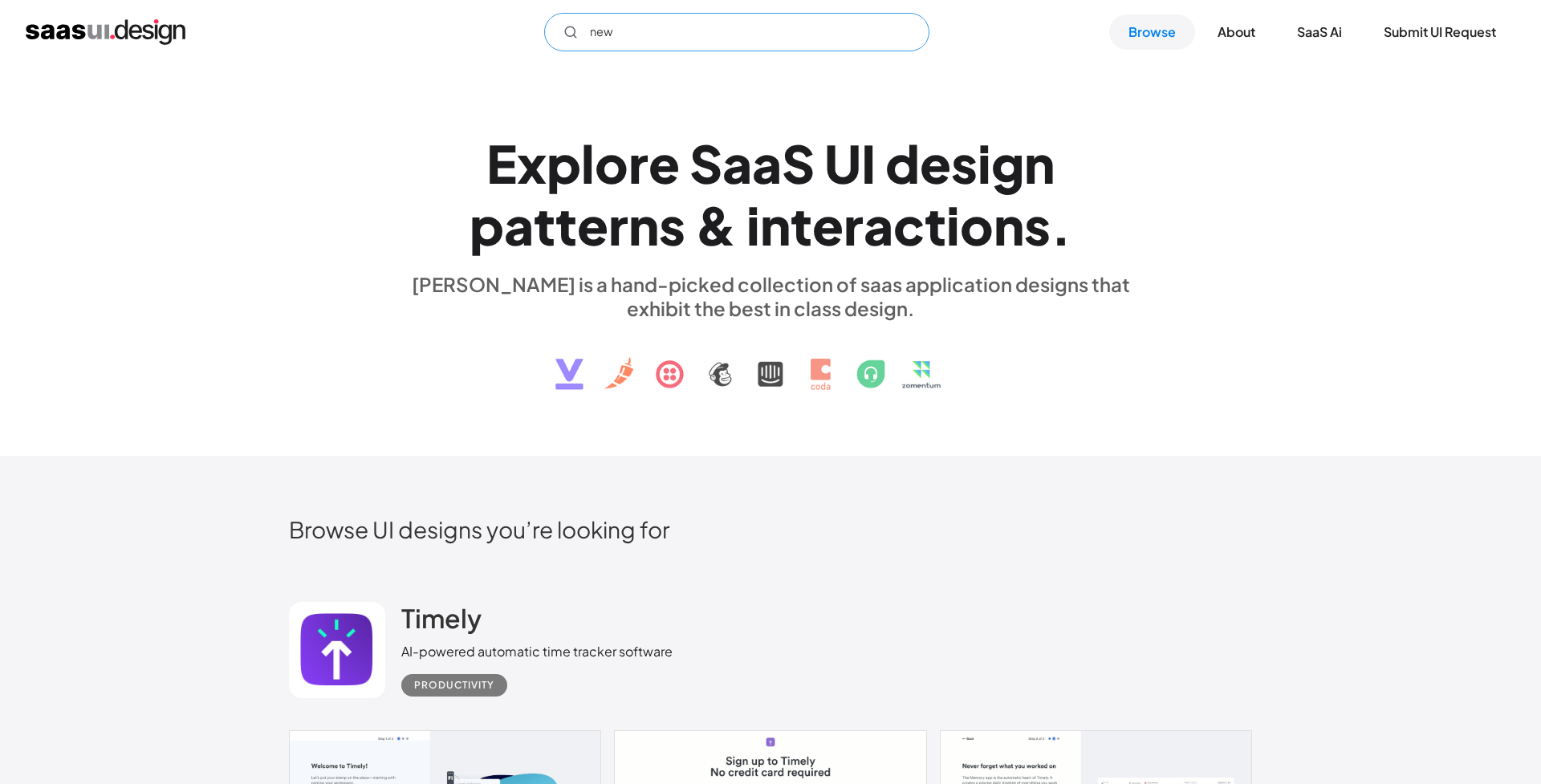
click at [638, 38] on input "new" at bounding box center [736, 31] width 385 height 38
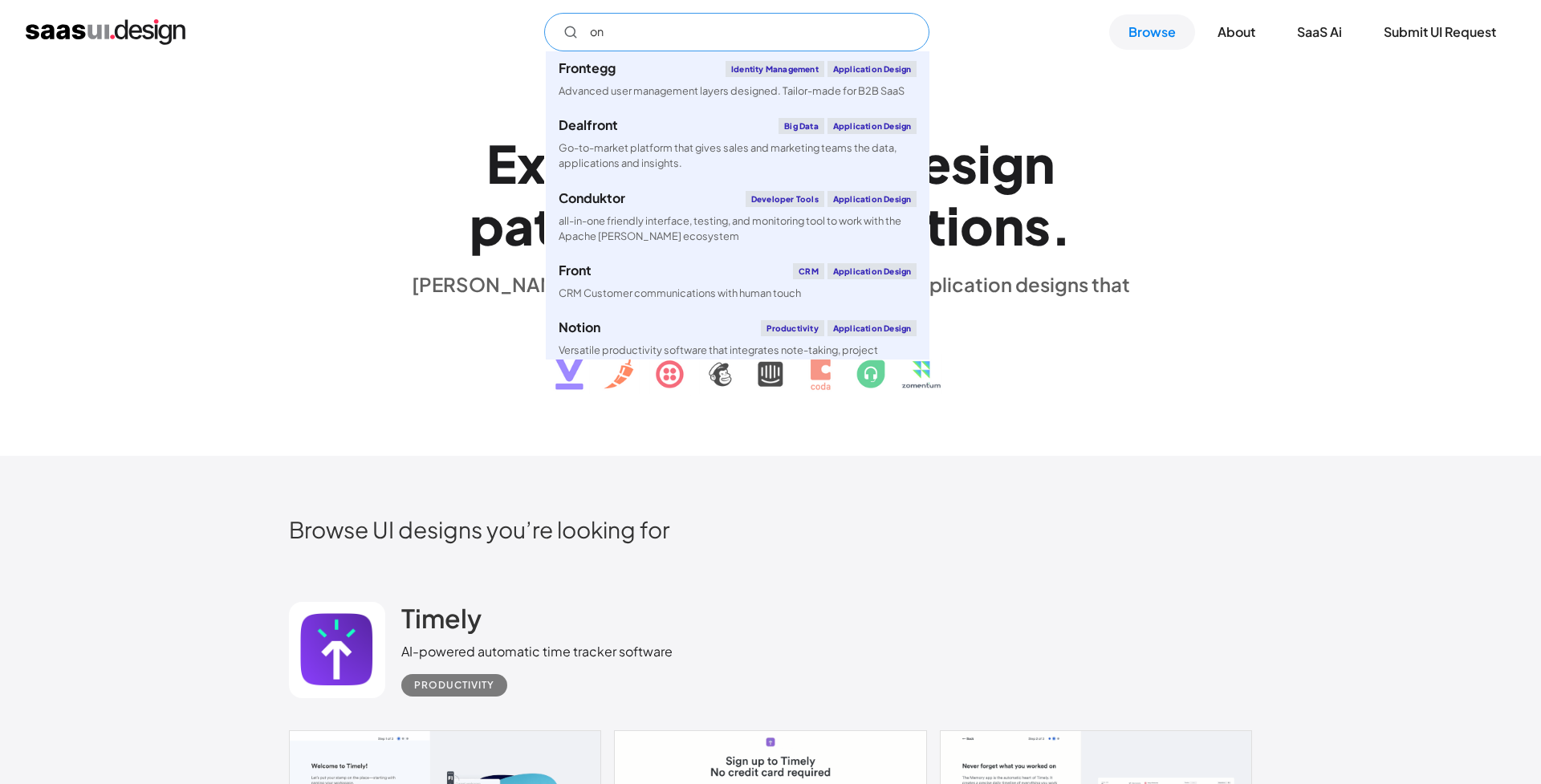
type input "o"
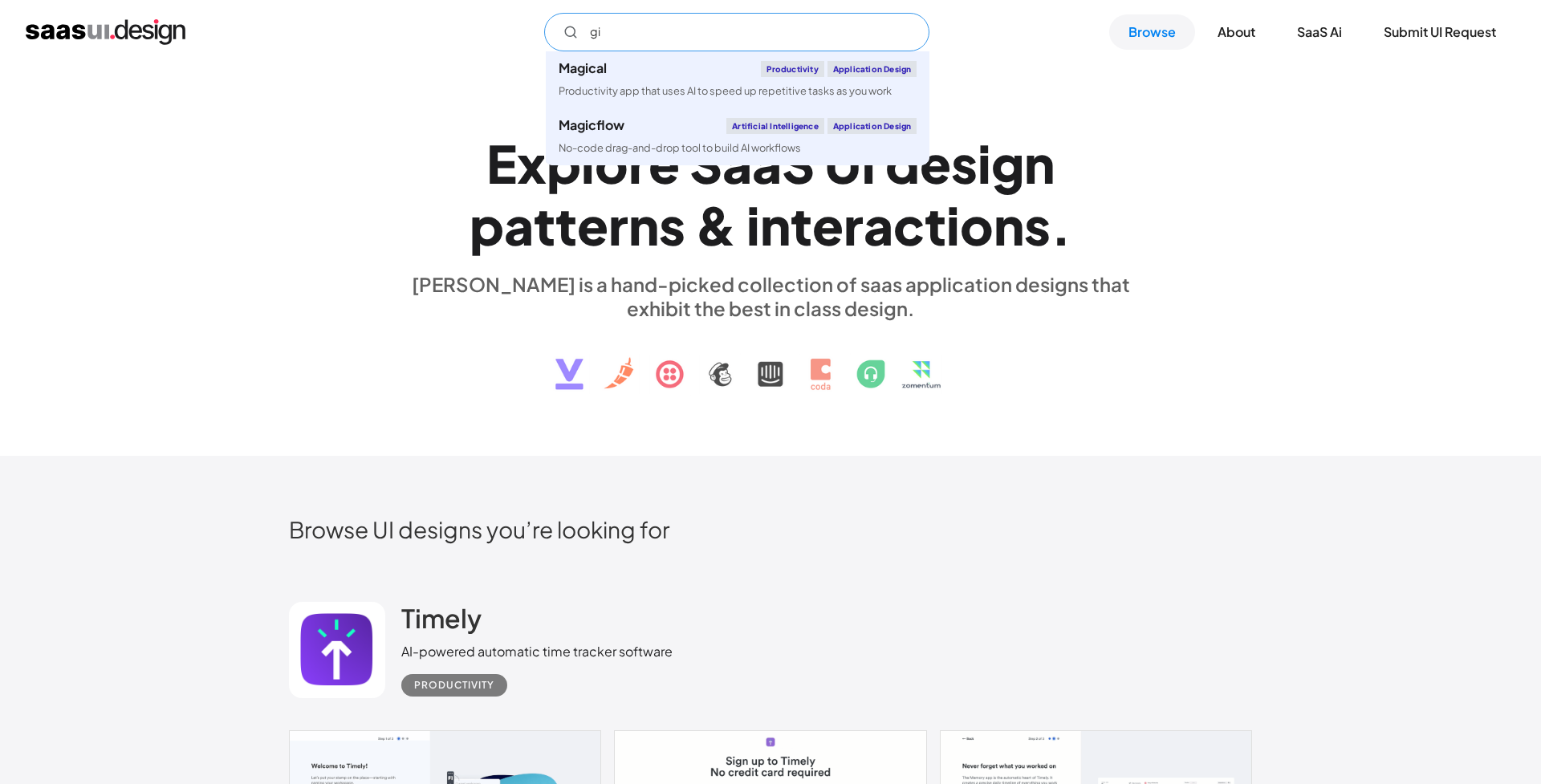
type input "g"
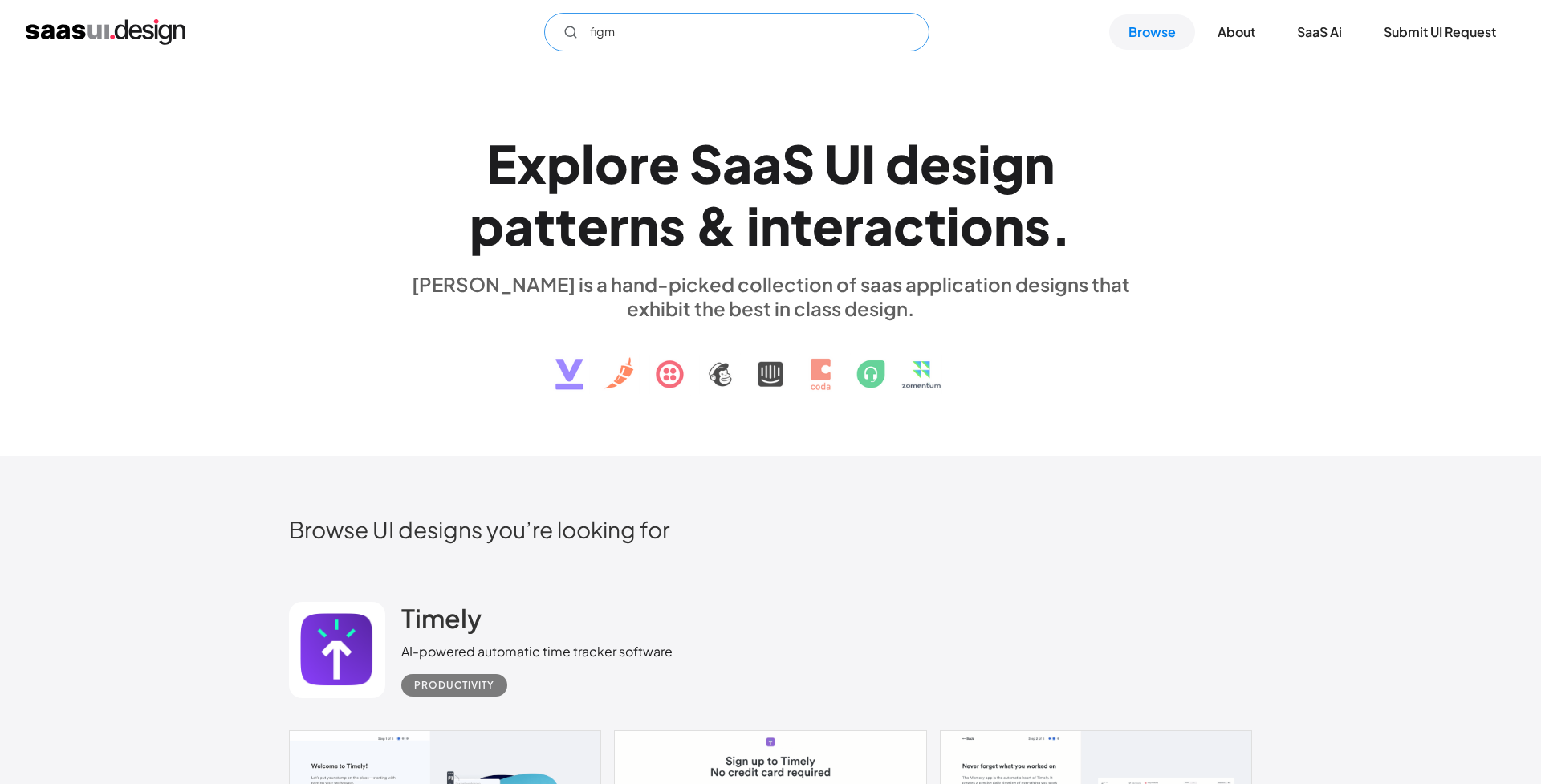
type input "figma"
click at [600, 36] on input "figma" at bounding box center [736, 31] width 385 height 38
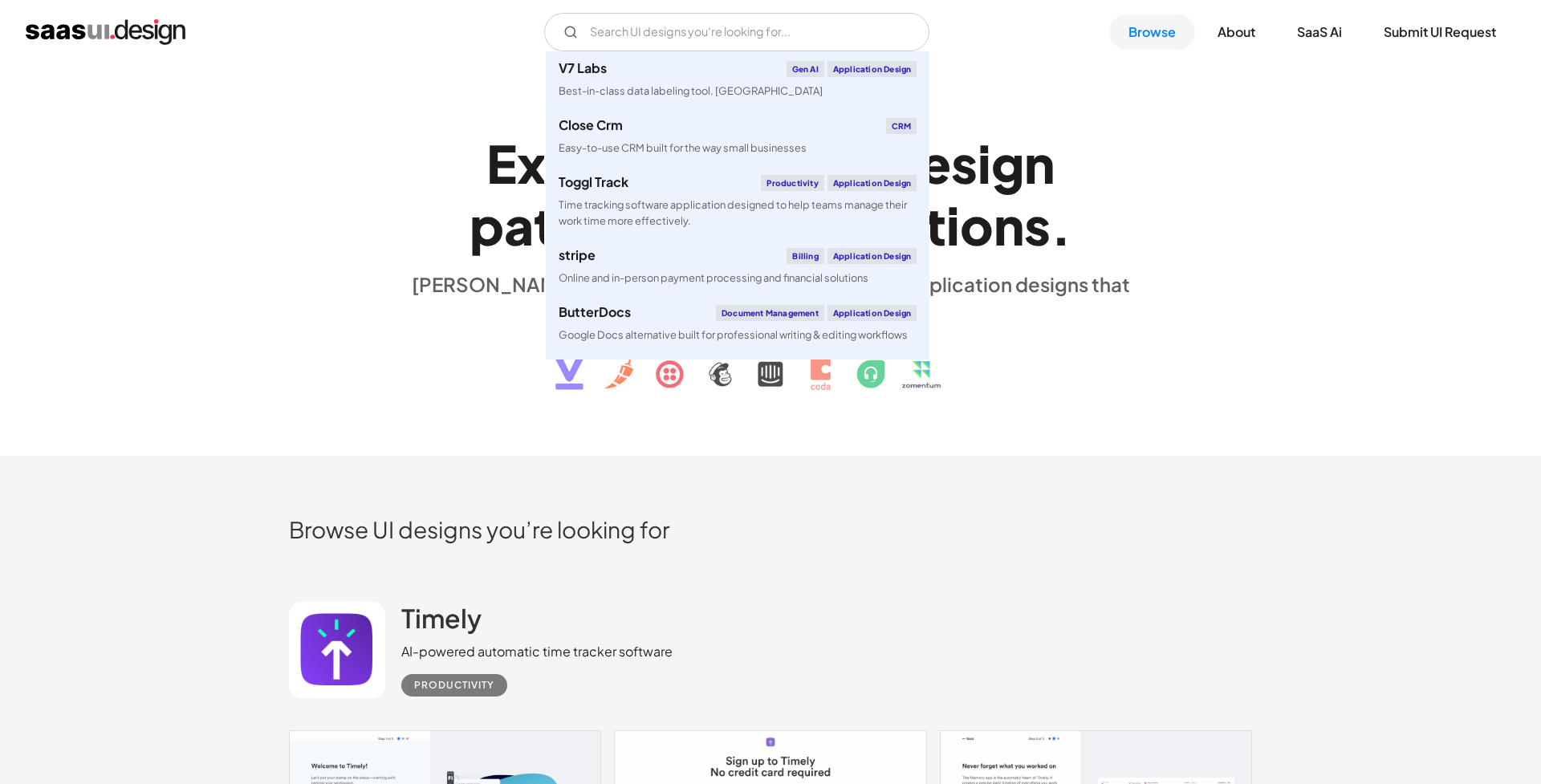
click at [1066, 376] on div "E x p l o r e S a a S U I d e s i g n p a t t e r n s & i n t e r a c t i o n s…" at bounding box center [770, 260] width 738 height 287
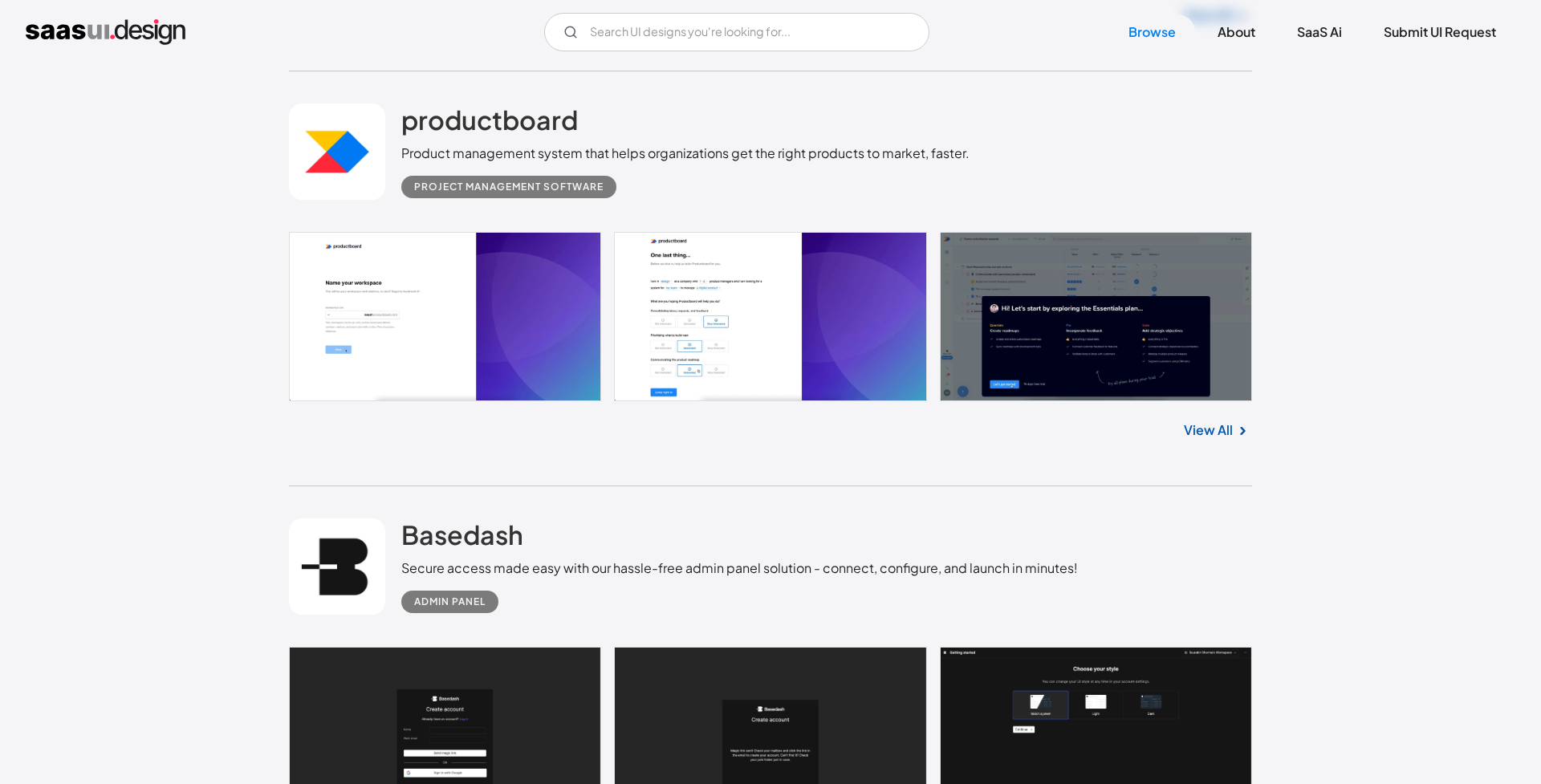
scroll to position [26439, 0]
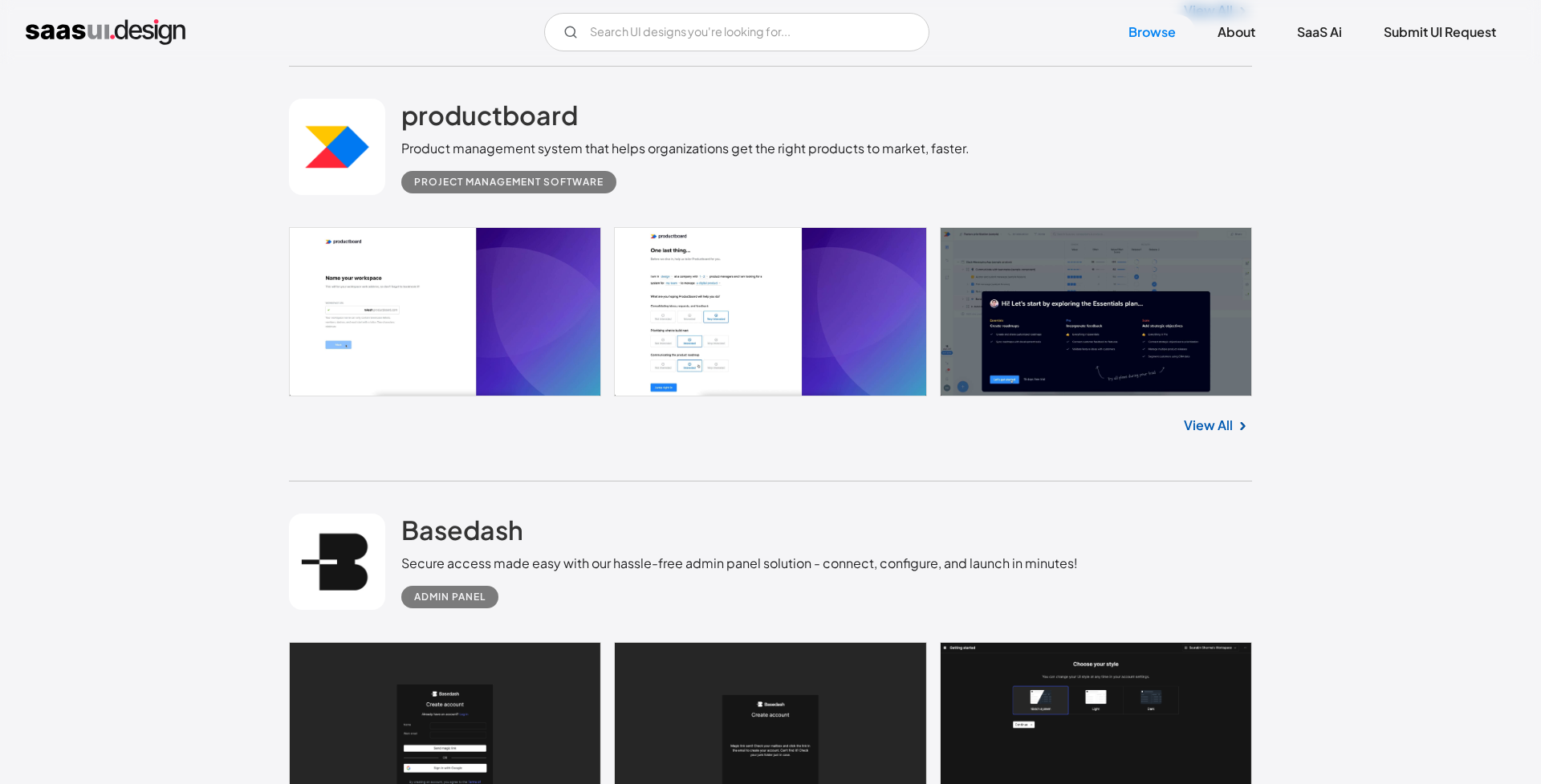
click at [1220, 429] on link "View All" at bounding box center [1208, 425] width 49 height 20
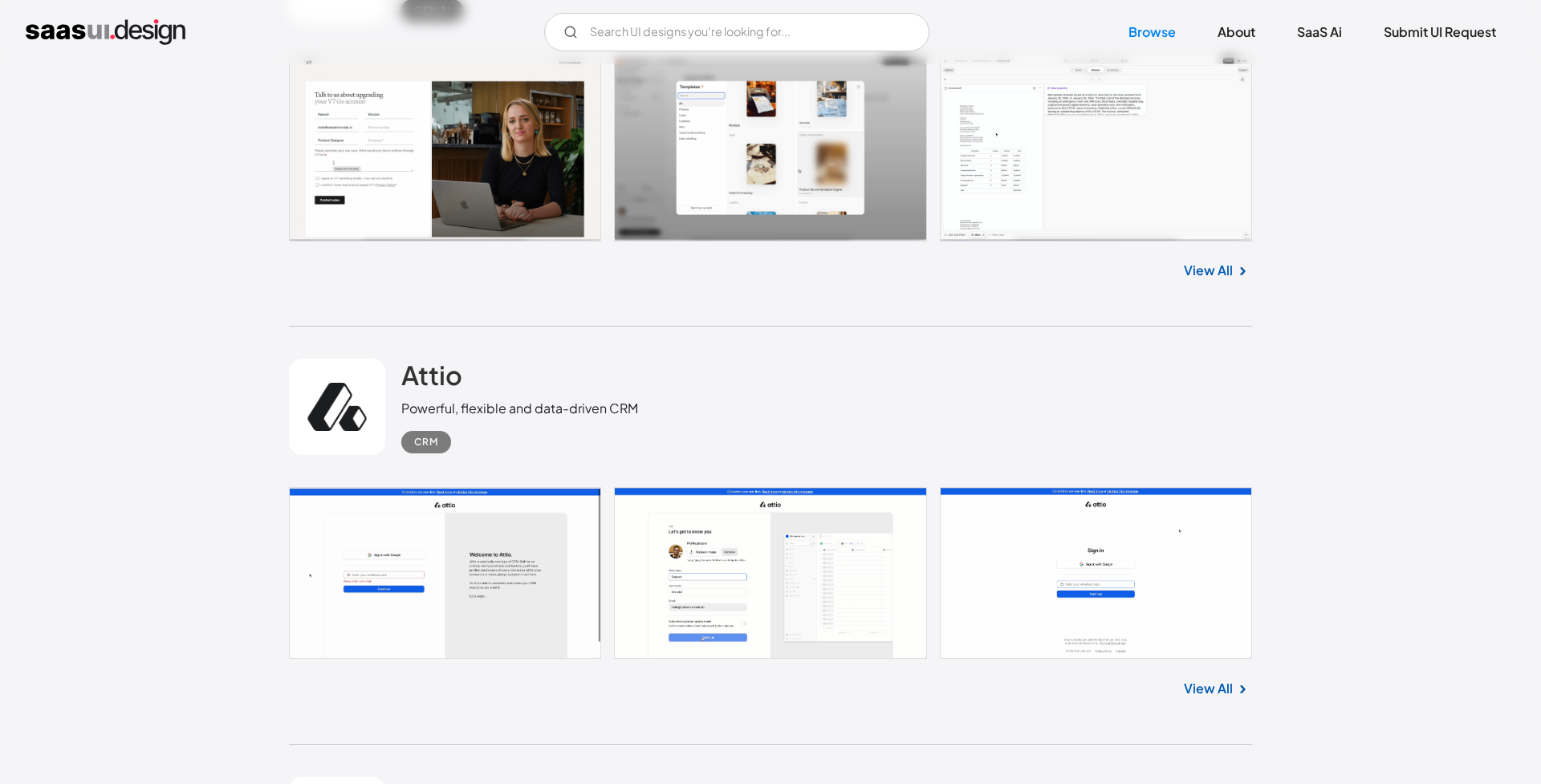
scroll to position [28075, 0]
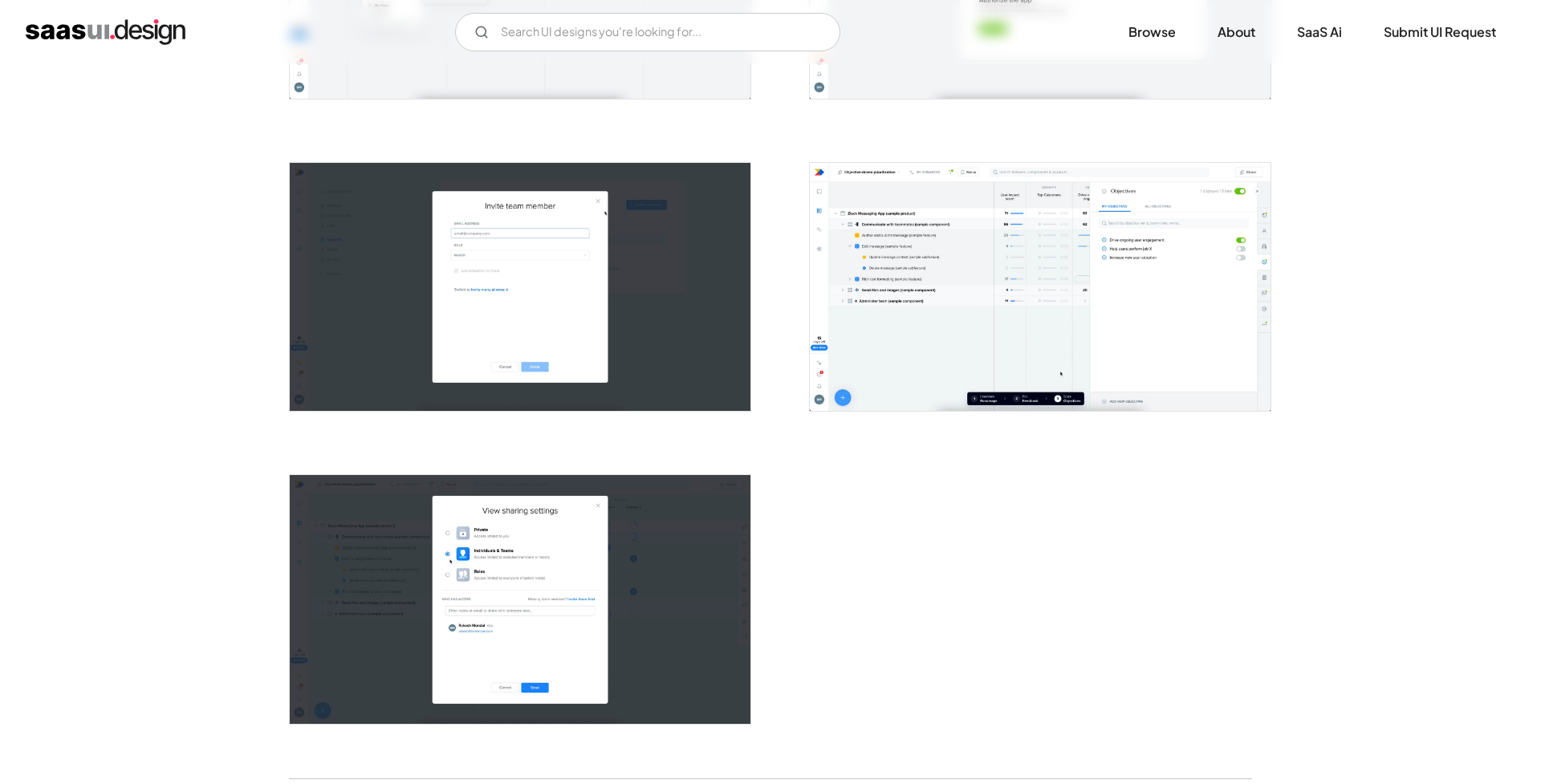
scroll to position [3162, 0]
